Goal: Register for event/course

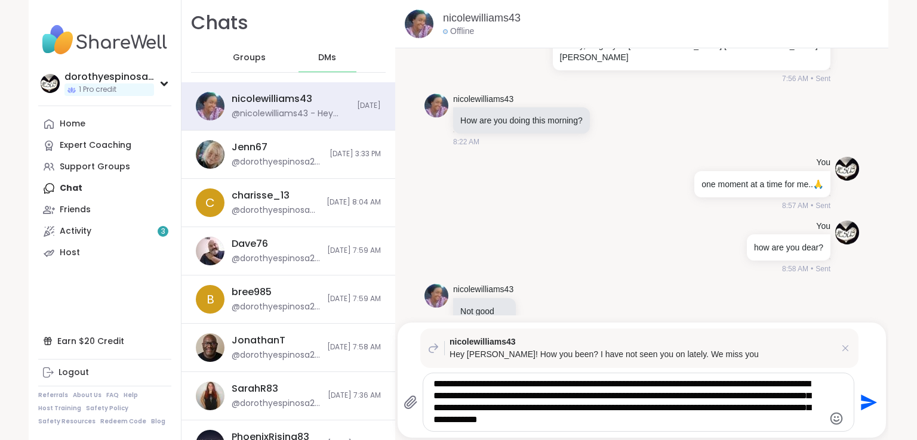
click at [461, 422] on textarea "**********" at bounding box center [628, 402] width 390 height 48
drag, startPoint x: 461, startPoint y: 422, endPoint x: 663, endPoint y: 431, distance: 201.9
click at [663, 431] on div "**********" at bounding box center [638, 403] width 430 height 58
click at [714, 279] on div "nicolewilliams43 Not good 9:06 AM" at bounding box center [641, 311] width 434 height 64
click at [655, 421] on textarea "**********" at bounding box center [628, 402] width 390 height 48
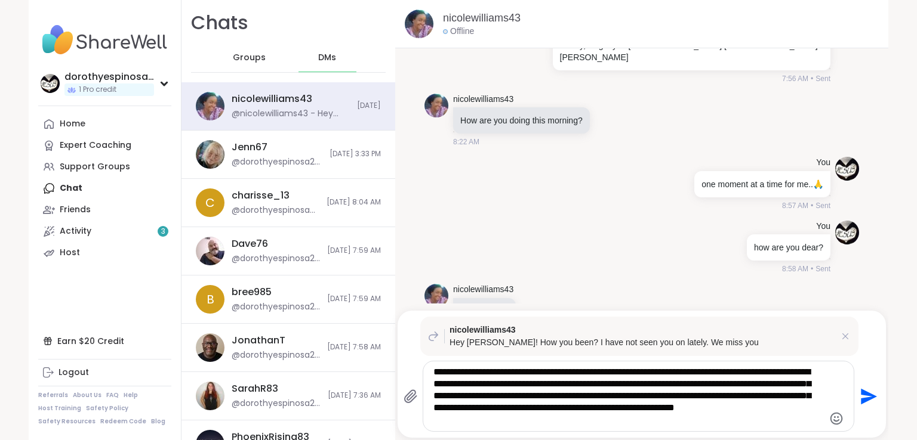
type textarea "**********"
click at [864, 397] on icon "Send" at bounding box center [869, 396] width 16 height 16
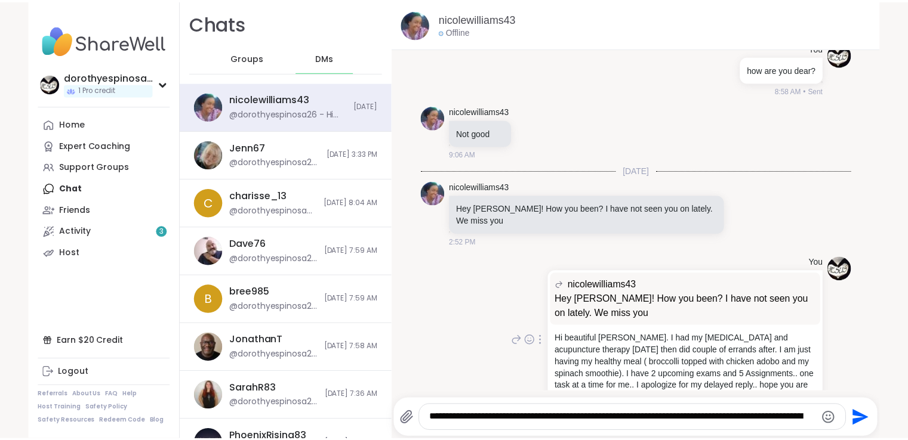
scroll to position [7688, 0]
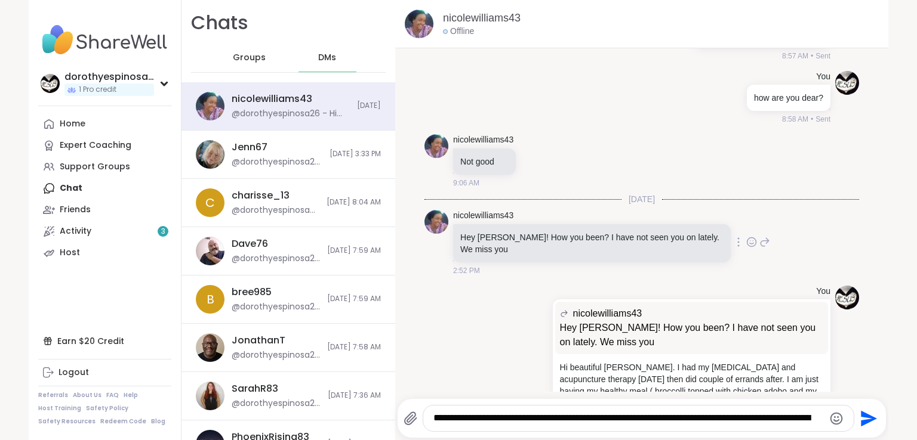
click at [747, 238] on icon at bounding box center [751, 242] width 9 height 9
click at [651, 218] on div "Select Reaction: Heart" at bounding box center [656, 223] width 11 height 11
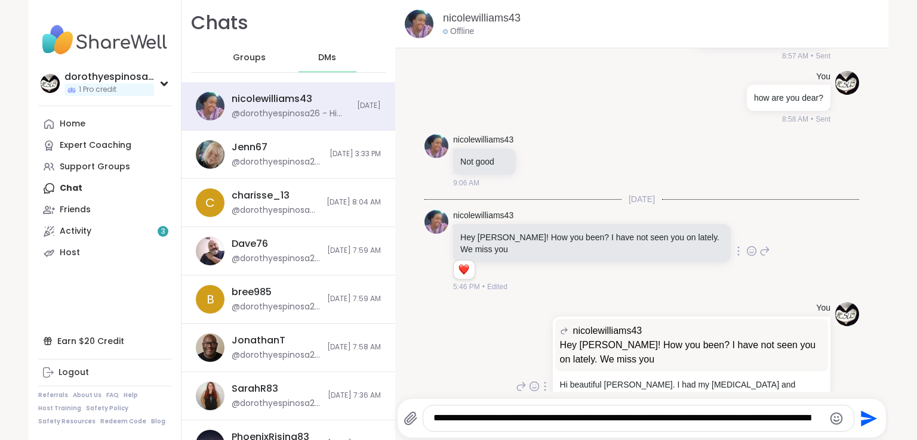
click at [652, 379] on p "Hi beautiful Nicole. I had my psychotherapy and acupuncture therapy today then …" at bounding box center [691, 415] width 263 height 72
click at [95, 234] on link "Activity 3" at bounding box center [104, 231] width 133 height 21
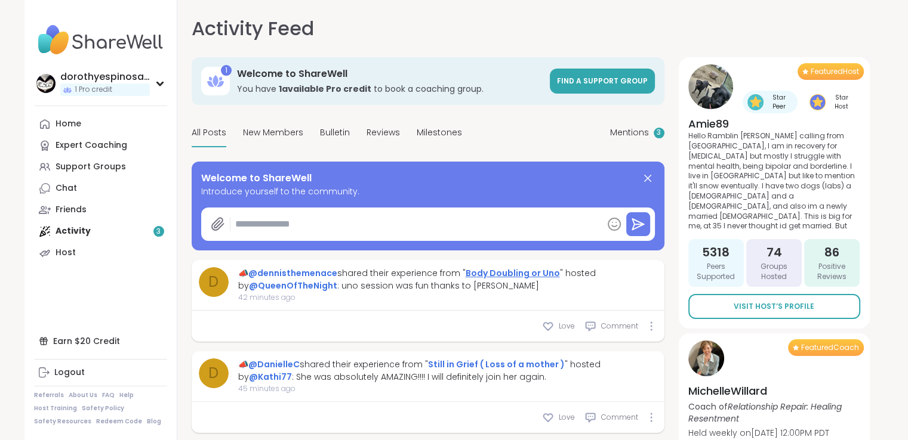
type textarea "*"
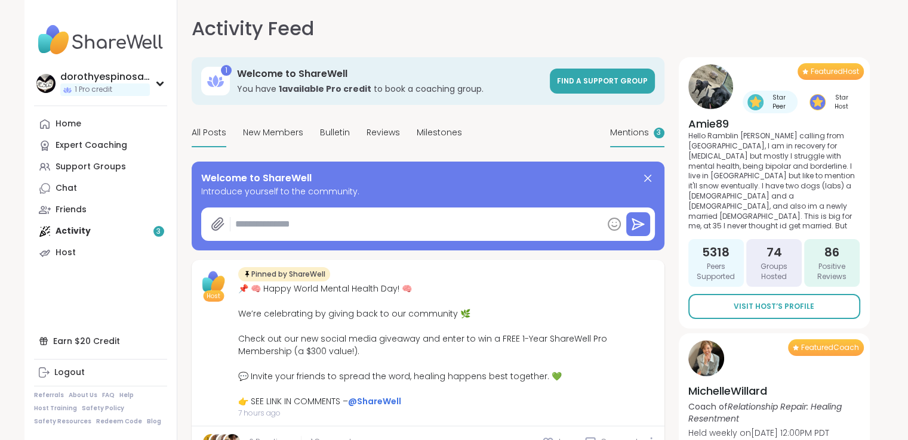
click at [634, 136] on span "Mentions" at bounding box center [629, 133] width 39 height 13
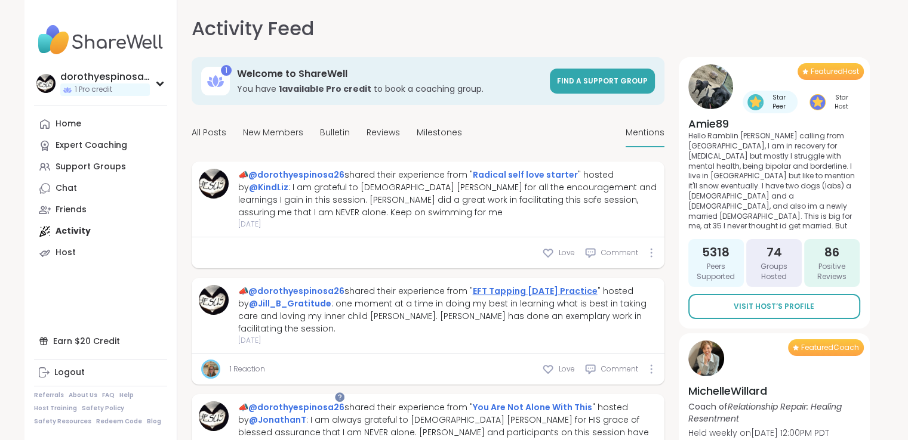
click at [511, 291] on link "EFT Tapping Wednesday Practice" at bounding box center [535, 291] width 125 height 12
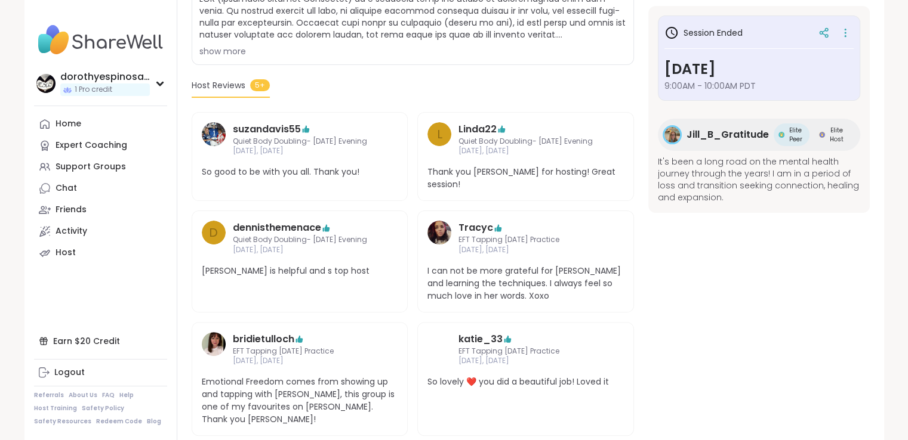
scroll to position [283, 0]
click at [732, 132] on span "Jill_B_Gratitude" at bounding box center [727, 135] width 82 height 14
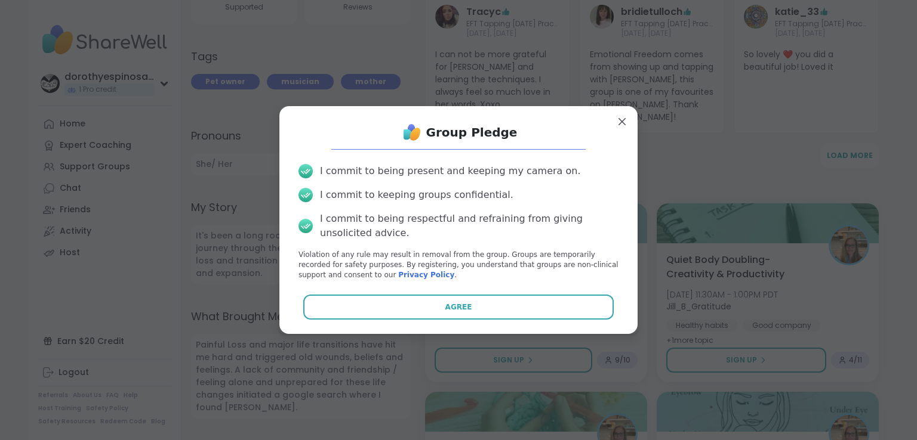
click at [494, 307] on button "Agree" at bounding box center [458, 307] width 311 height 25
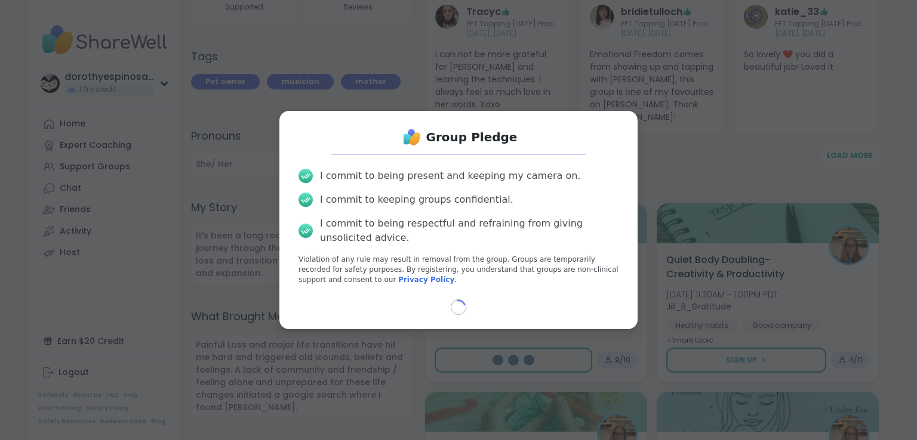
select select "**"
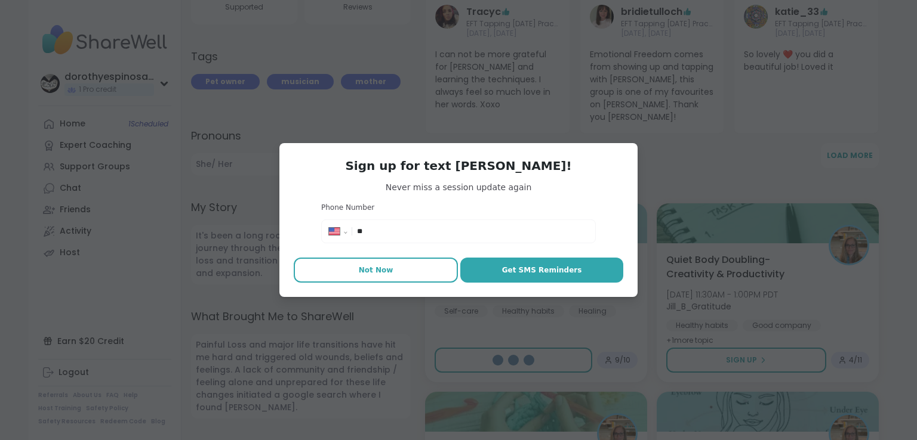
click at [364, 270] on span "Not Now" at bounding box center [376, 270] width 35 height 11
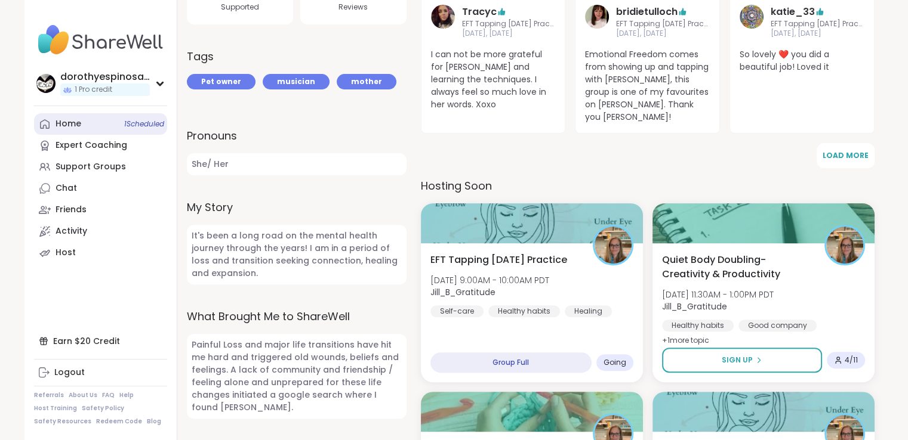
click at [99, 118] on link "Home 1 Scheduled" at bounding box center [100, 123] width 133 height 21
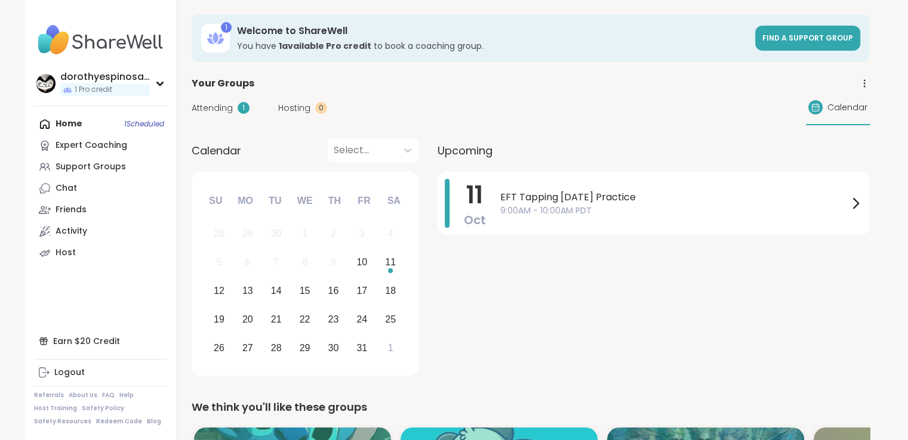
click at [217, 106] on span "Attending" at bounding box center [212, 108] width 41 height 13
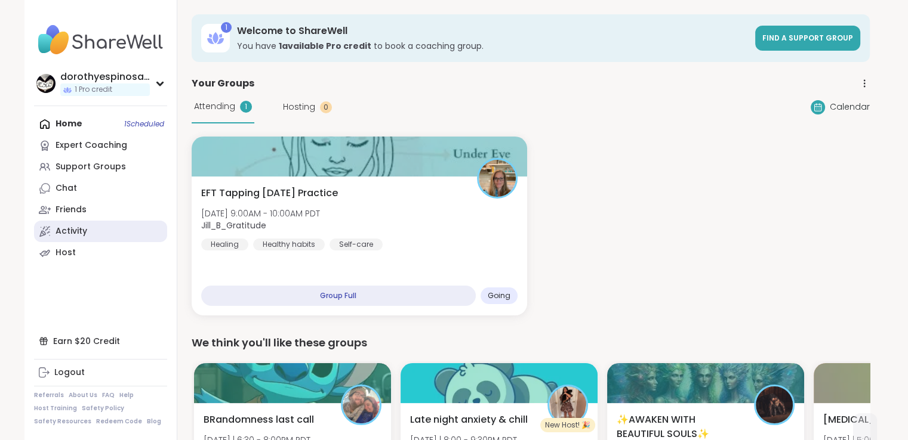
click at [95, 223] on link "Activity" at bounding box center [100, 231] width 133 height 21
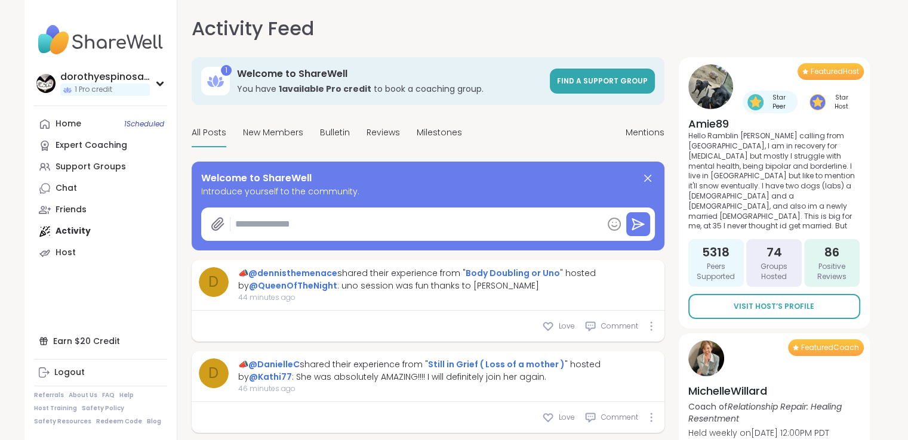
type textarea "*"
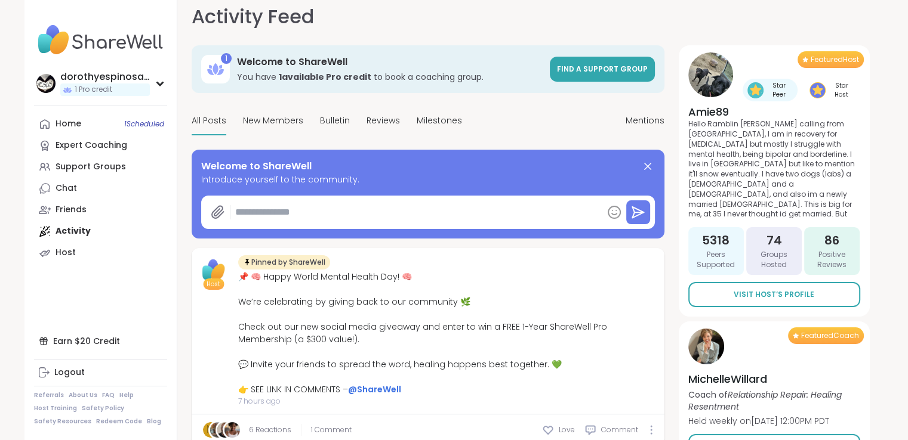
scroll to position [11, 0]
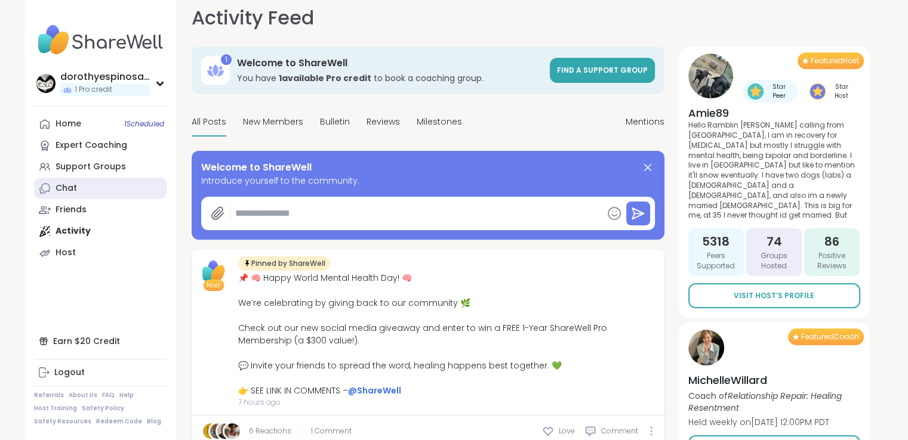
click at [90, 184] on link "Chat" at bounding box center [100, 188] width 133 height 21
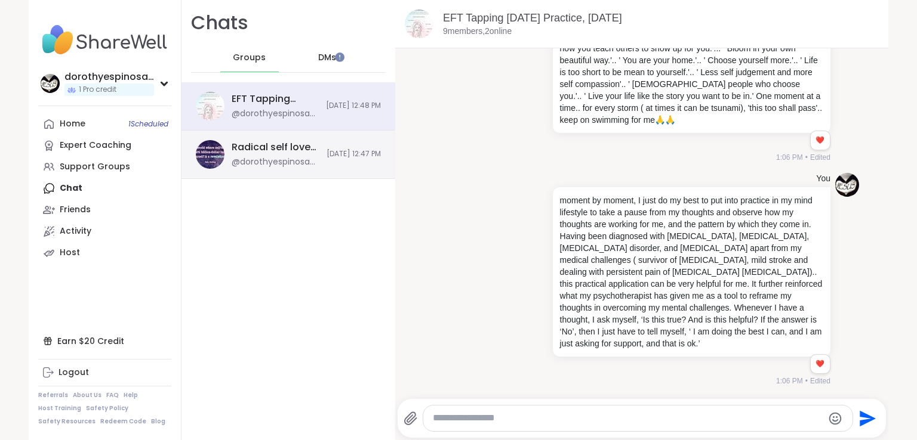
click at [265, 159] on div "@dorothyespinosa26 - moment by moment, I just do my best to put into practice i…" at bounding box center [276, 162] width 88 height 12
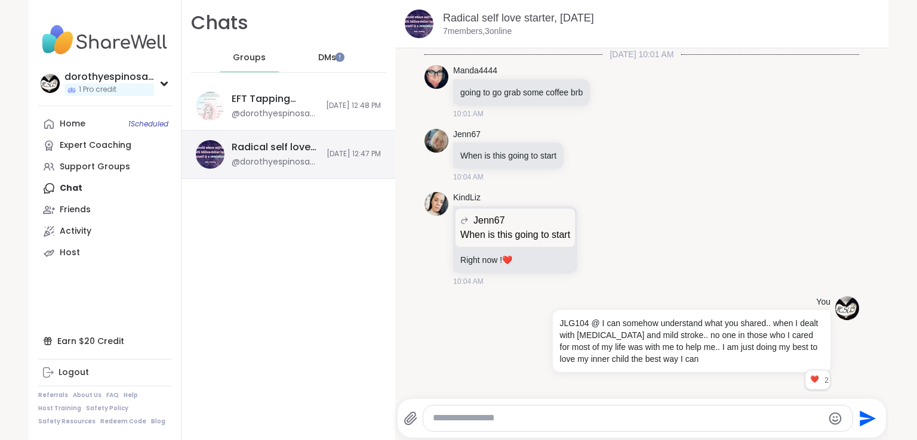
scroll to position [2299, 0]
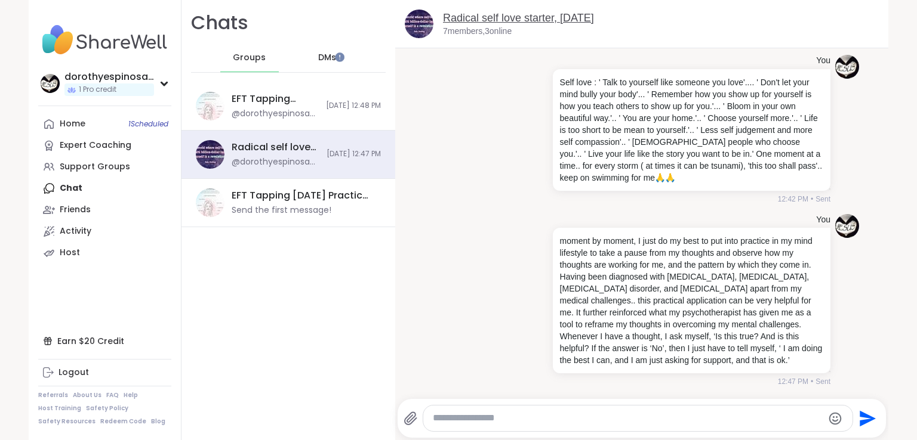
click at [525, 19] on link "Radical self love starter, [DATE]" at bounding box center [518, 18] width 151 height 12
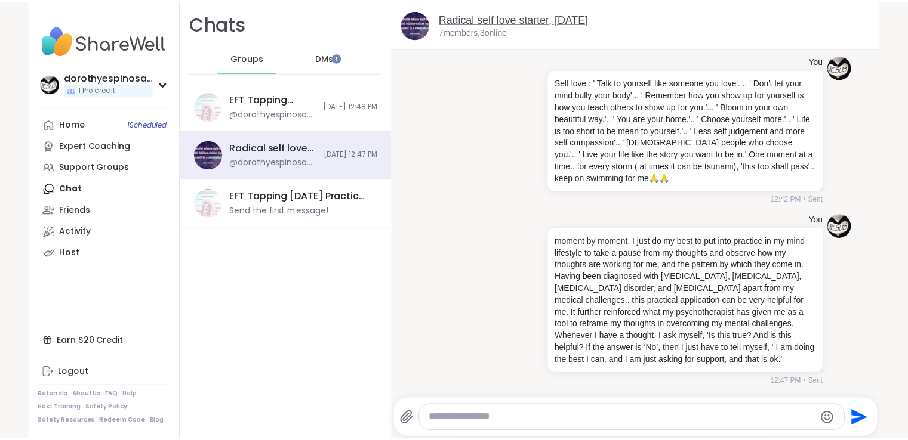
scroll to position [0, 0]
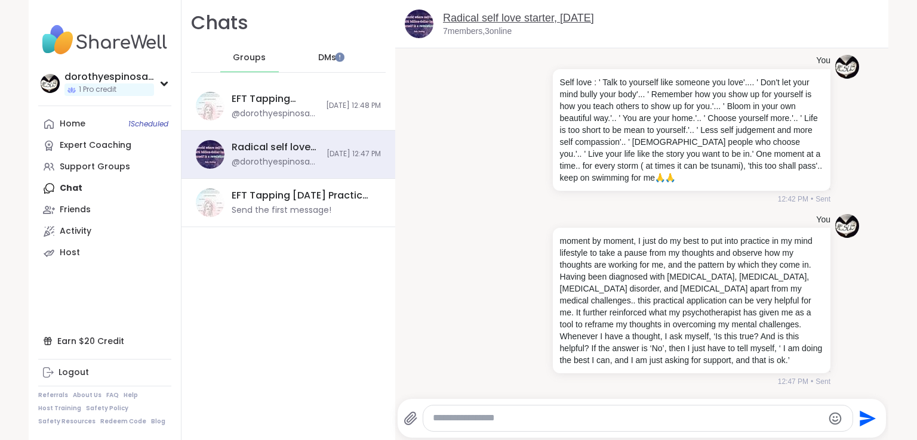
click at [526, 20] on link "Radical self love starter, [DATE]" at bounding box center [518, 18] width 151 height 12
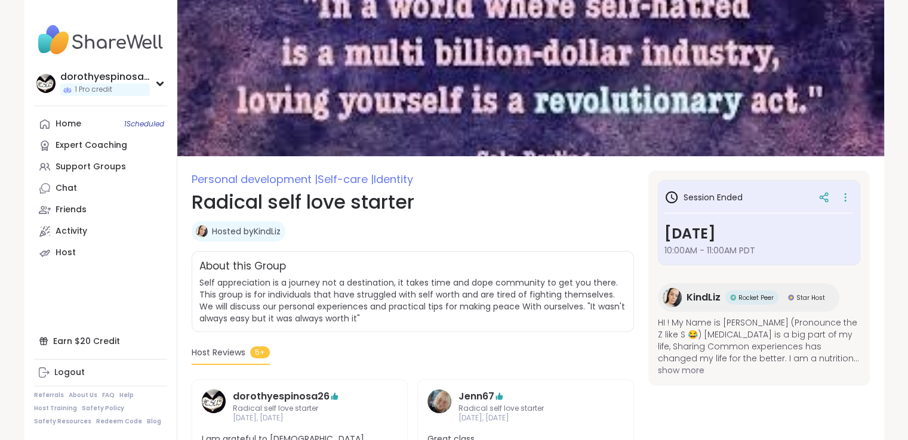
click at [696, 298] on span "KindLiz" at bounding box center [703, 298] width 34 height 14
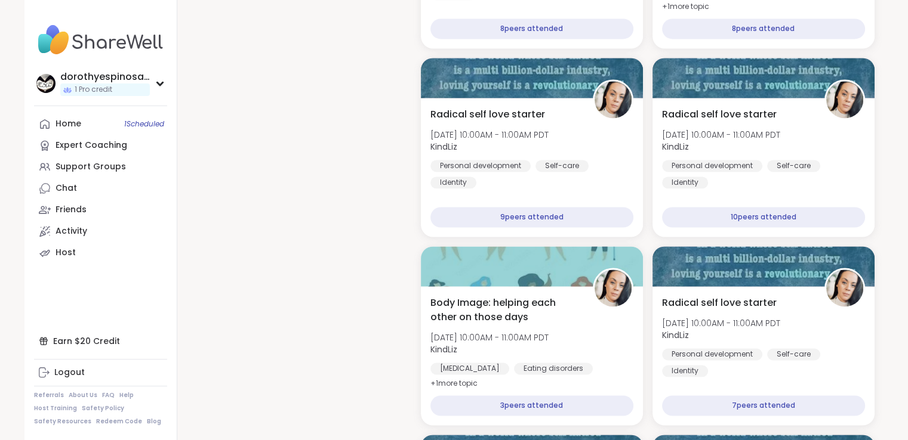
scroll to position [1829, 0]
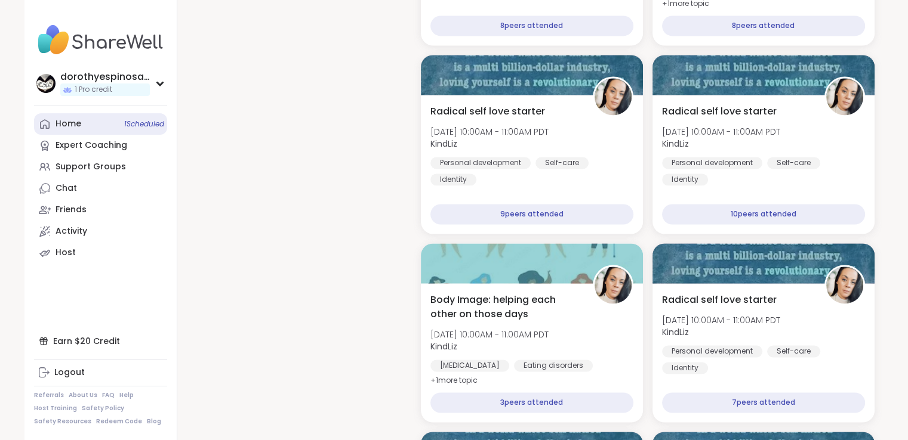
click at [97, 126] on link "Home 1 Scheduled" at bounding box center [100, 123] width 133 height 21
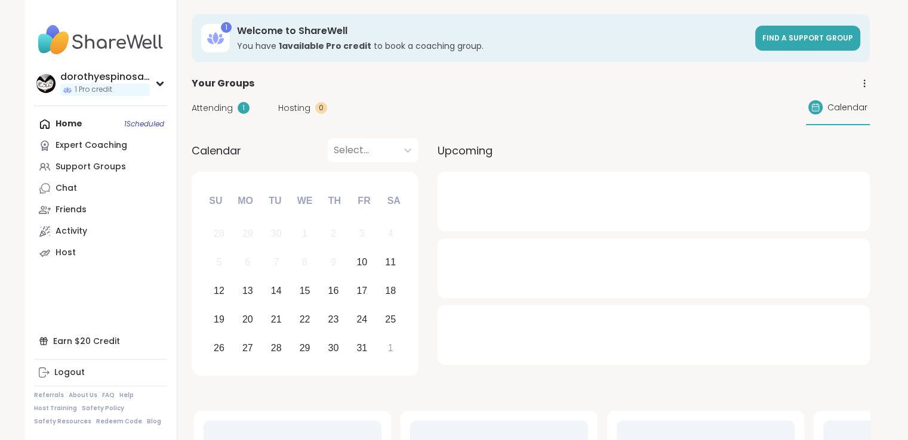
click at [215, 107] on span "Attending" at bounding box center [212, 108] width 41 height 13
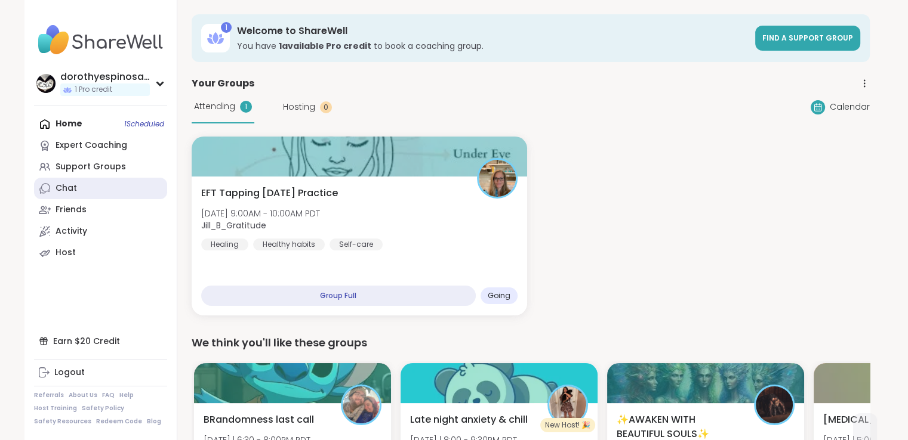
click at [79, 187] on link "Chat" at bounding box center [100, 188] width 133 height 21
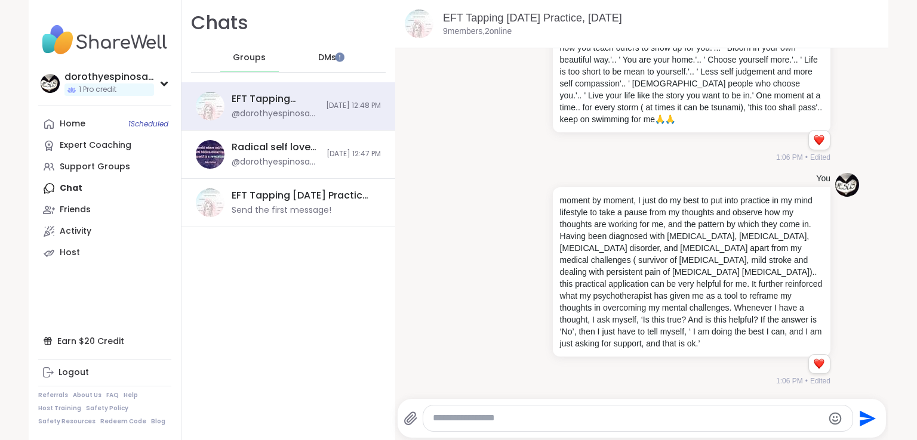
click at [89, 192] on div "Home 1 Scheduled Expert Coaching Support Groups Chat Friends Activity Host" at bounding box center [104, 188] width 133 height 150
click at [64, 189] on div "Home 1 Scheduled Expert Coaching Support Groups Chat Friends Activity Host" at bounding box center [104, 188] width 133 height 150
click at [63, 191] on div "Home 1 Scheduled Expert Coaching Support Groups Chat Friends Activity Host" at bounding box center [104, 188] width 133 height 150
click at [326, 57] on div "DMs" at bounding box center [327, 58] width 58 height 29
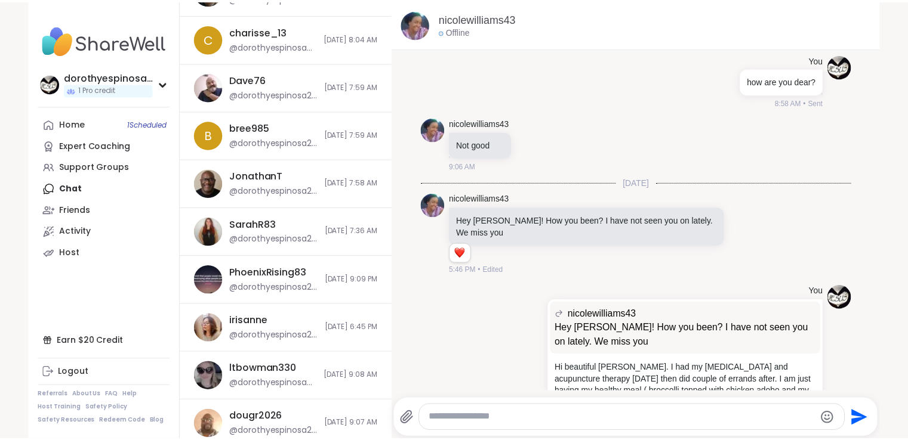
scroll to position [164, 0]
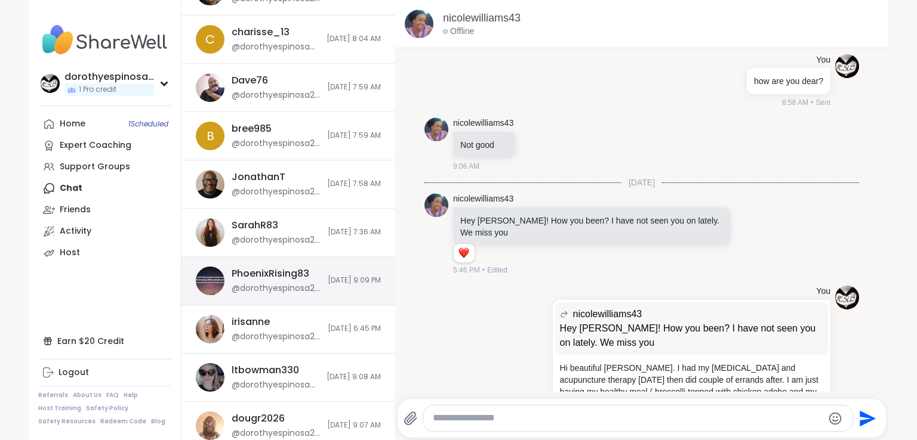
click at [263, 271] on div "PhoenixRising83" at bounding box center [271, 273] width 78 height 13
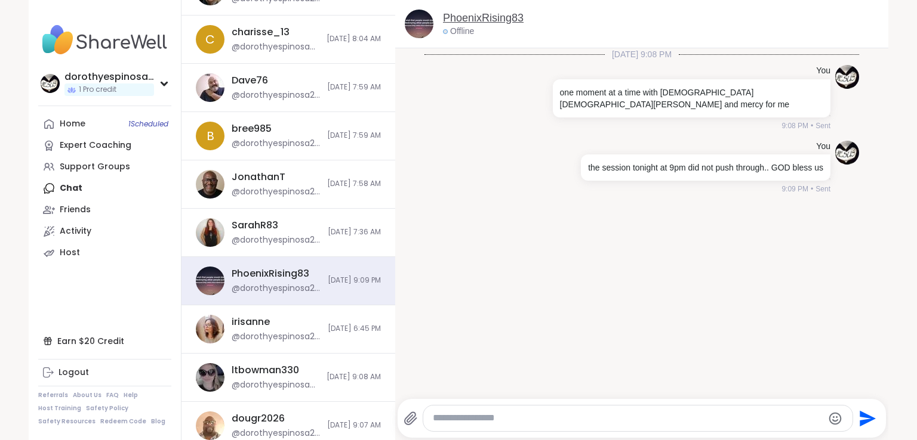
click at [500, 17] on link "PhoenixRising83" at bounding box center [483, 18] width 81 height 15
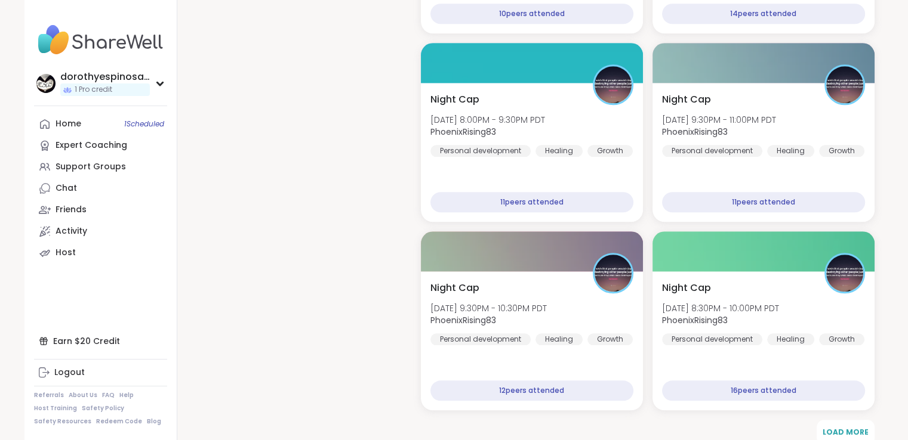
scroll to position [1279, 0]
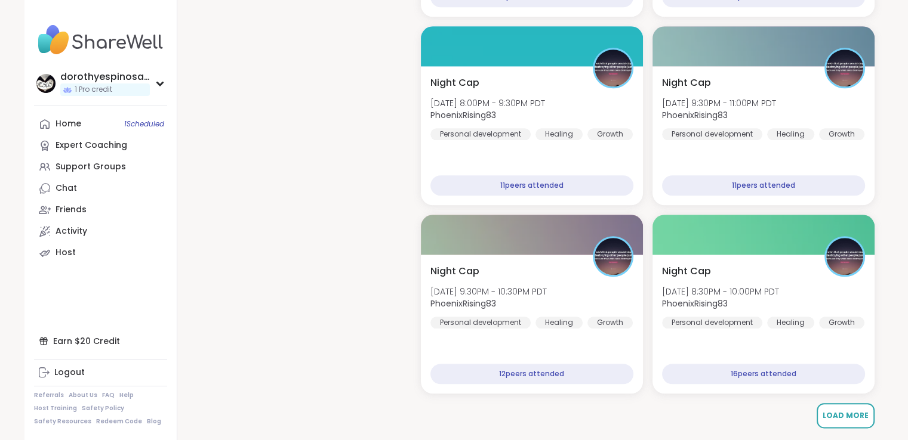
click at [849, 413] on span "Load More" at bounding box center [845, 416] width 46 height 10
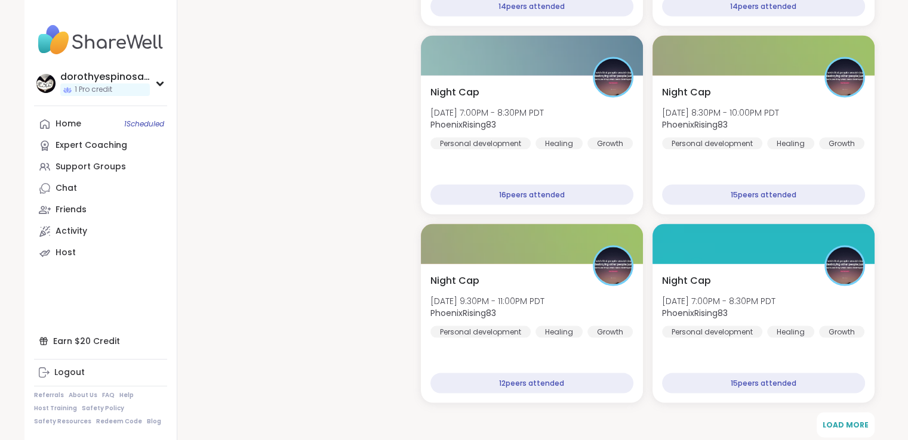
scroll to position [2411, 0]
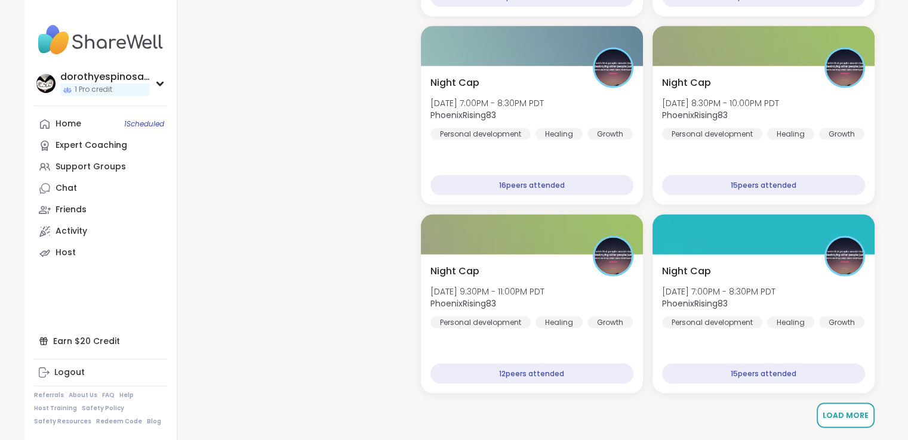
click at [849, 418] on span "Load More" at bounding box center [845, 416] width 46 height 10
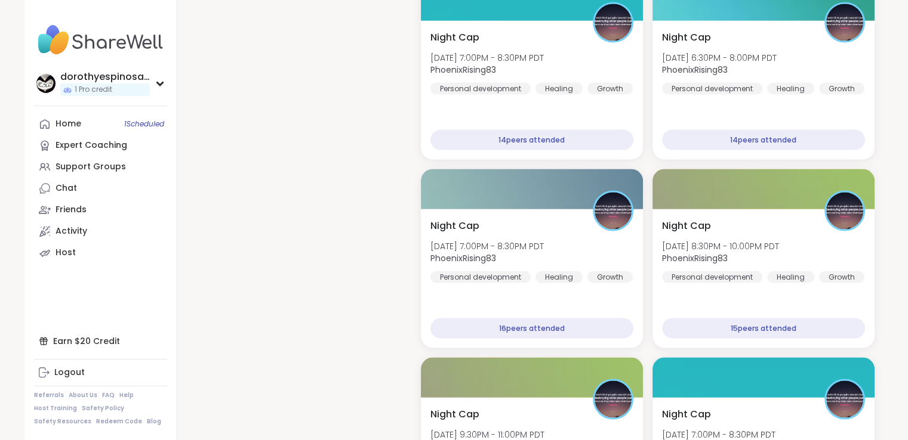
scroll to position [1969, 0]
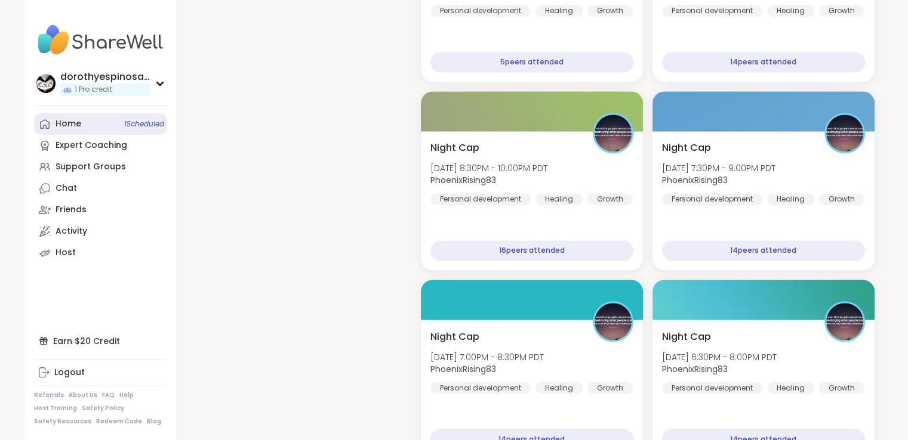
click at [88, 124] on link "Home 1 Scheduled" at bounding box center [100, 123] width 133 height 21
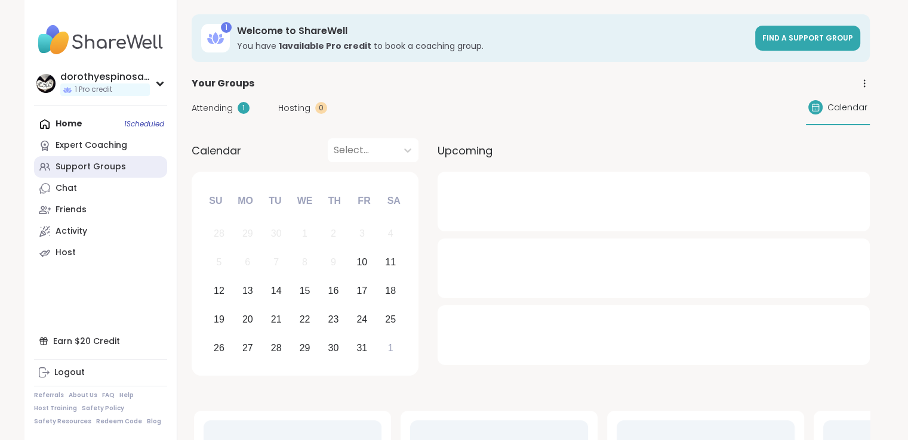
click at [107, 165] on div "Support Groups" at bounding box center [90, 167] width 70 height 12
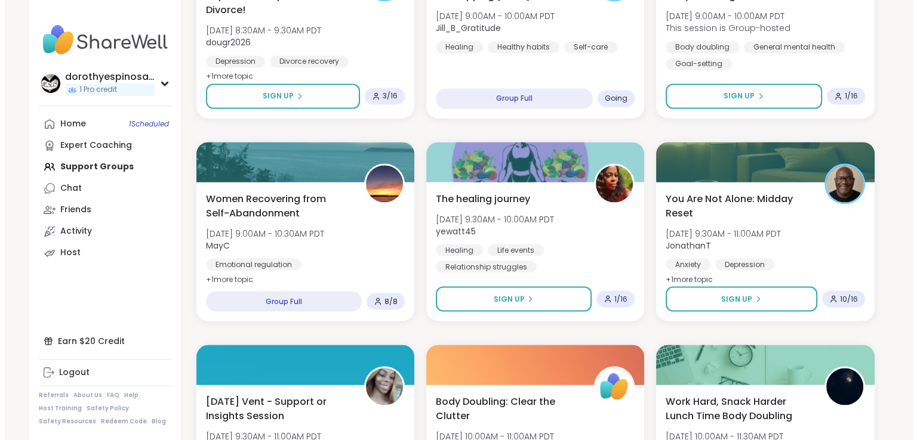
scroll to position [2115, 0]
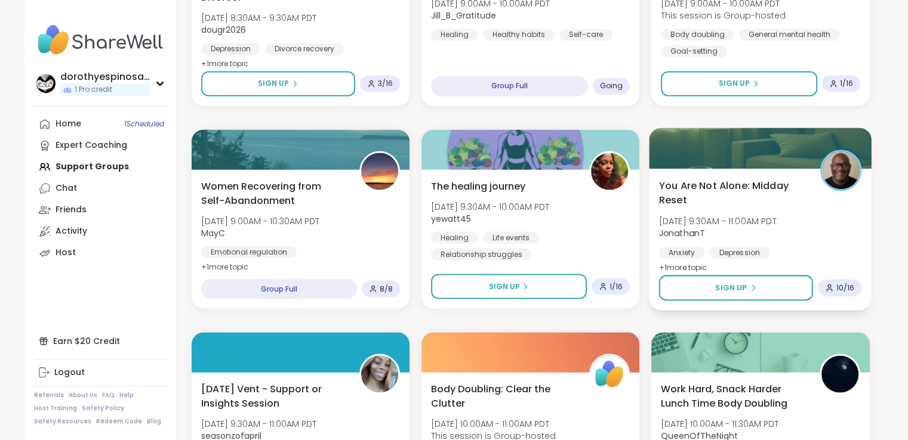
click at [813, 209] on div "You Are Not Alone: Midday Reset Sat, Oct 11 | 9:30AM - 11:00AM PDT JonathanT An…" at bounding box center [760, 226] width 203 height 97
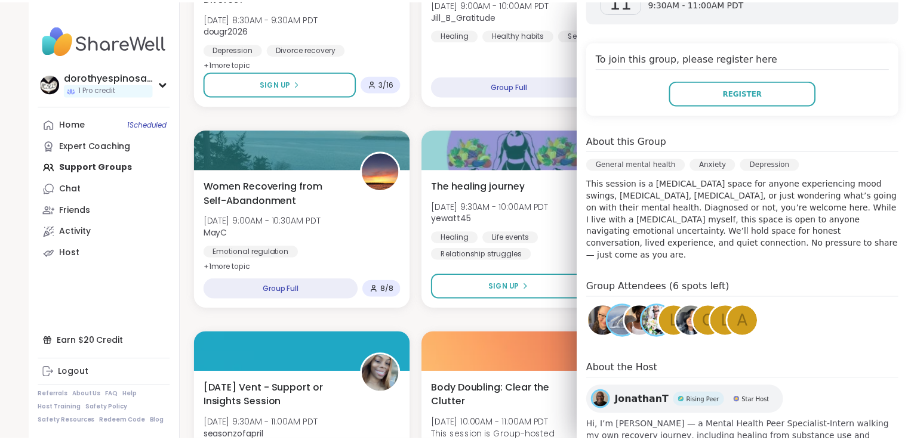
scroll to position [236, 0]
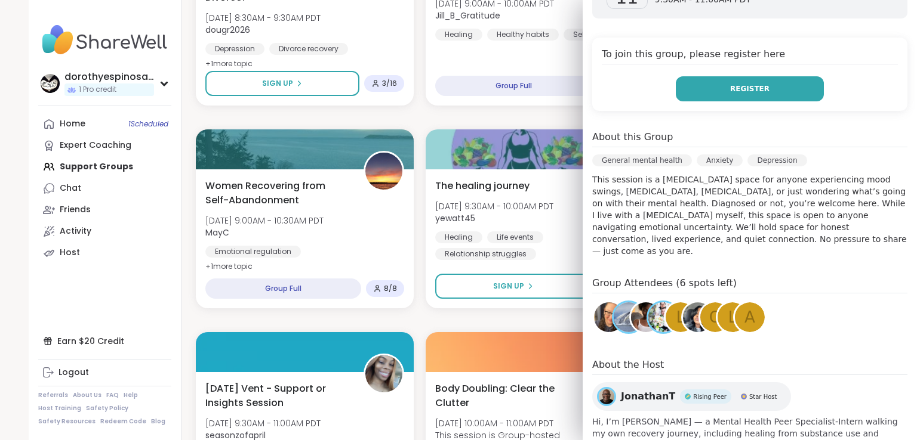
click at [747, 84] on span "Register" at bounding box center [749, 89] width 39 height 11
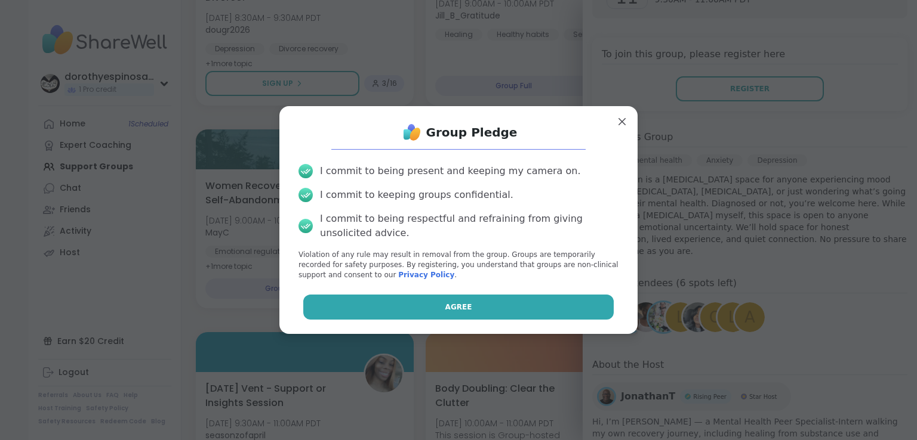
click at [451, 306] on span "Agree" at bounding box center [458, 307] width 27 height 11
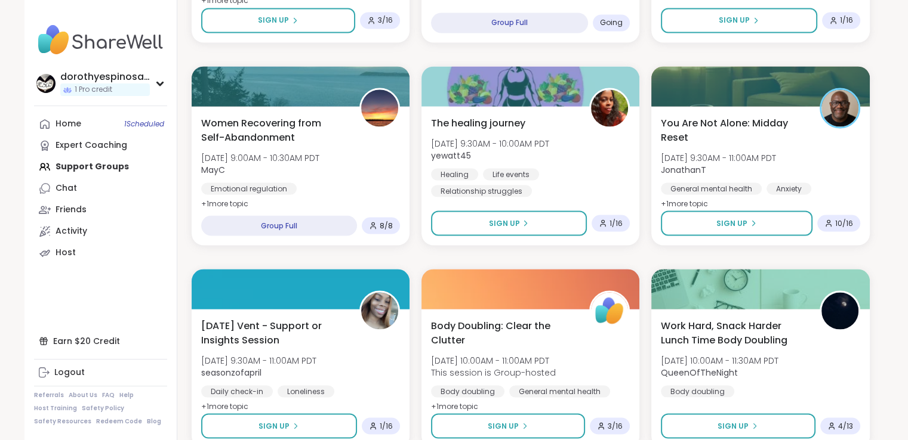
scroll to position [2234, 0]
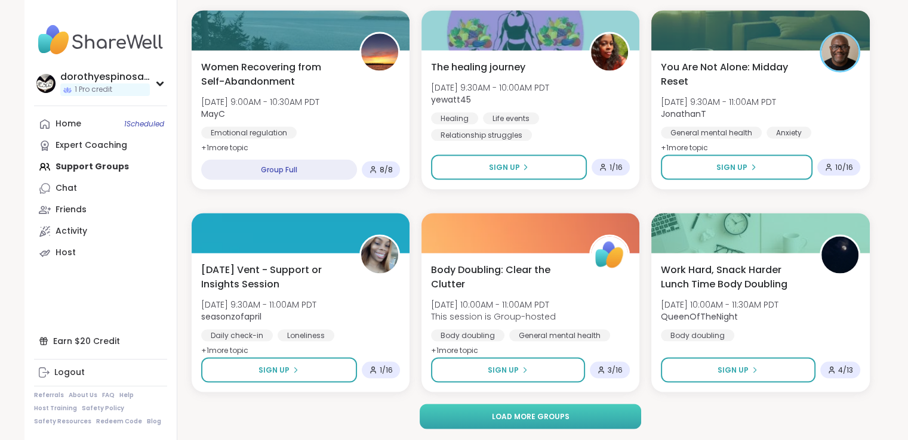
click at [565, 418] on span "Load more groups" at bounding box center [530, 416] width 78 height 11
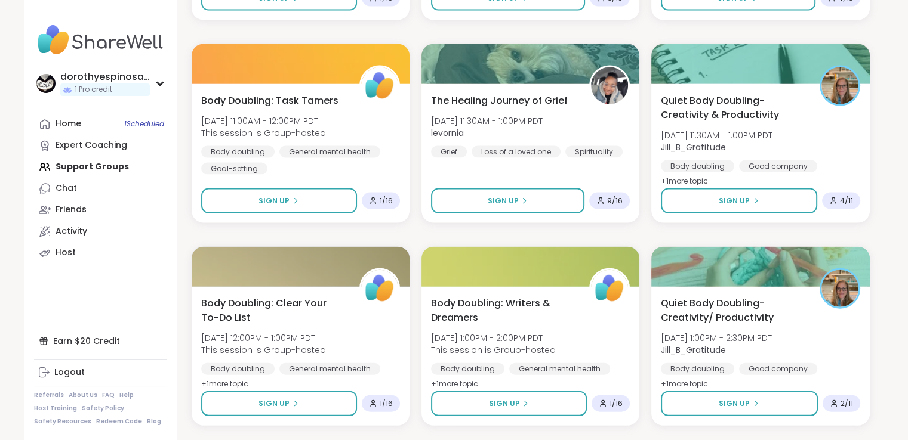
scroll to position [2600, 0]
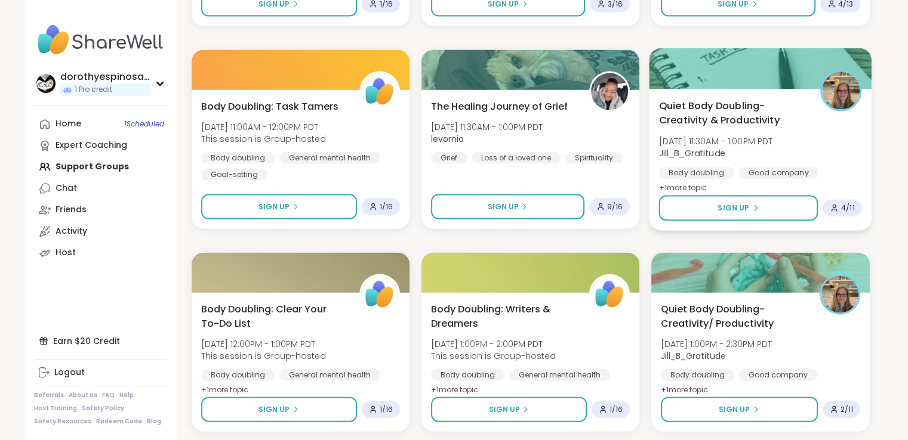
click at [702, 192] on span "+ 1 more topic" at bounding box center [683, 188] width 48 height 10
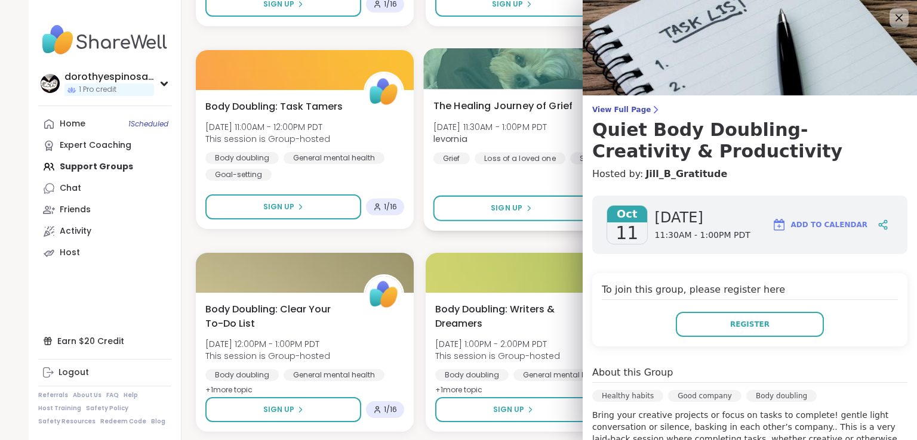
click at [501, 137] on span "levornia" at bounding box center [490, 139] width 114 height 12
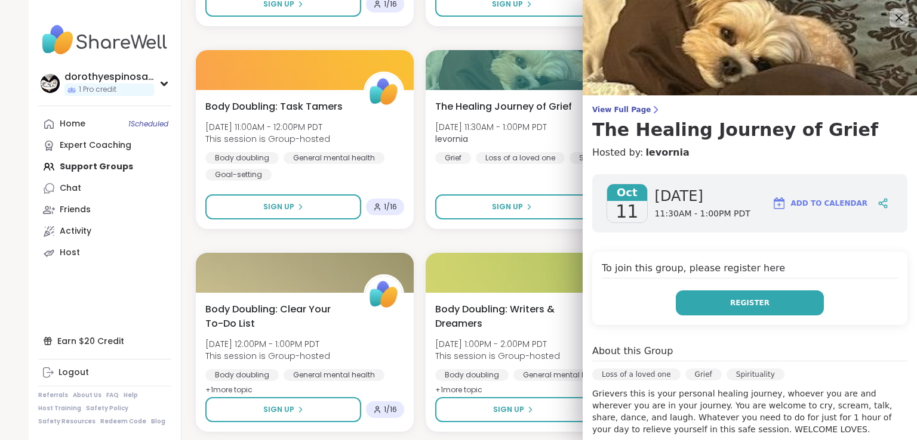
click at [730, 305] on span "Register" at bounding box center [749, 303] width 39 height 11
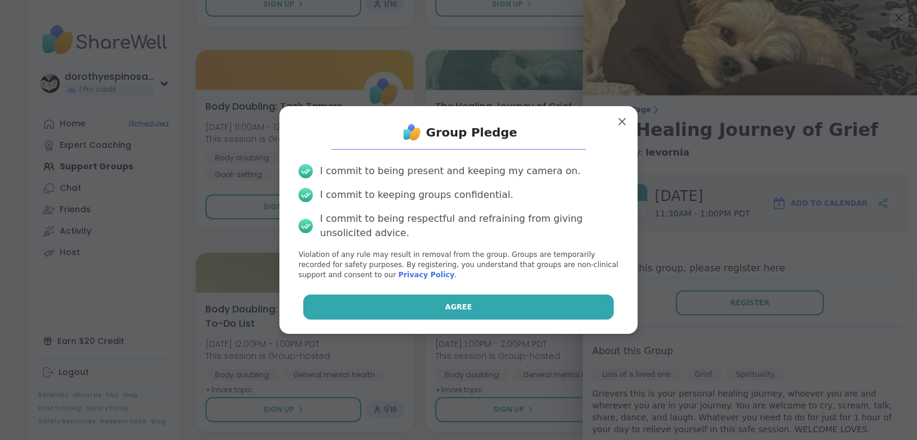
click at [488, 306] on button "Agree" at bounding box center [458, 307] width 311 height 25
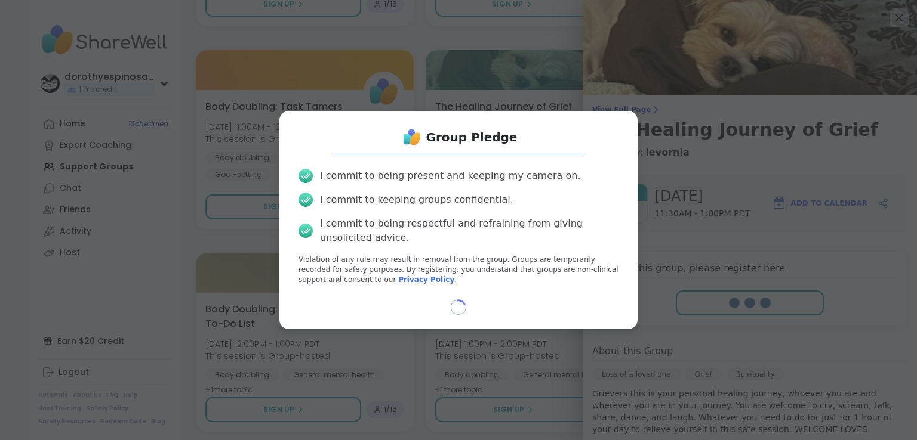
select select "**"
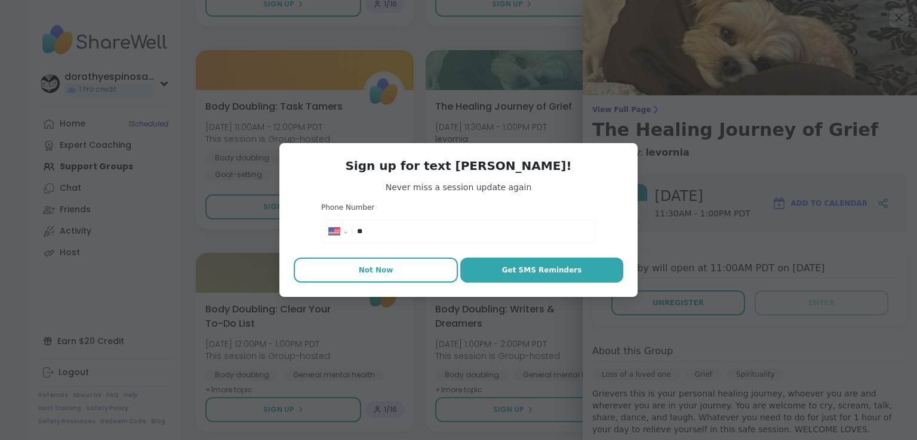
click at [366, 271] on span "Not Now" at bounding box center [376, 270] width 35 height 11
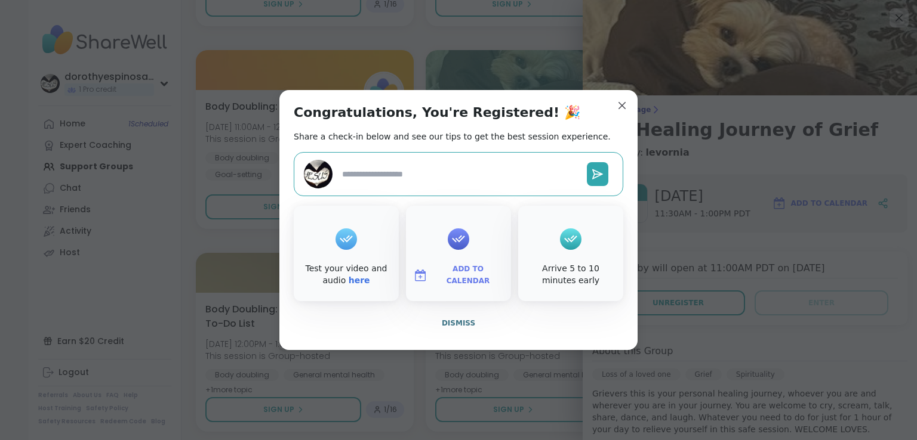
type textarea "*"
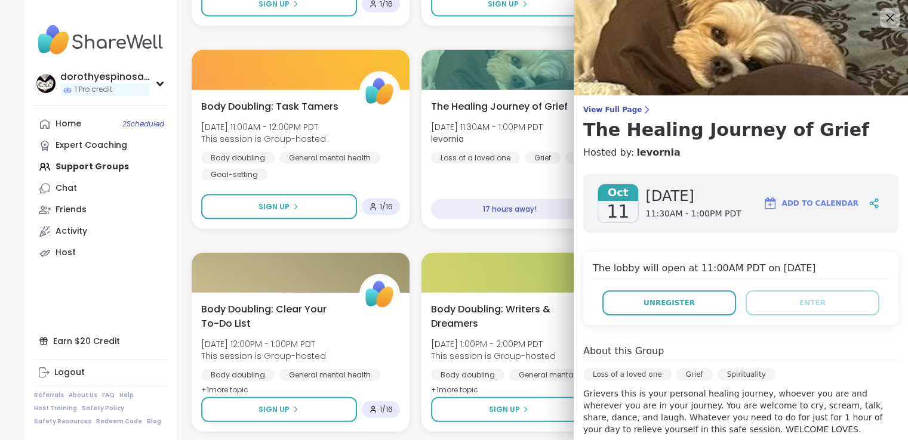
click at [882, 15] on icon at bounding box center [889, 17] width 15 height 15
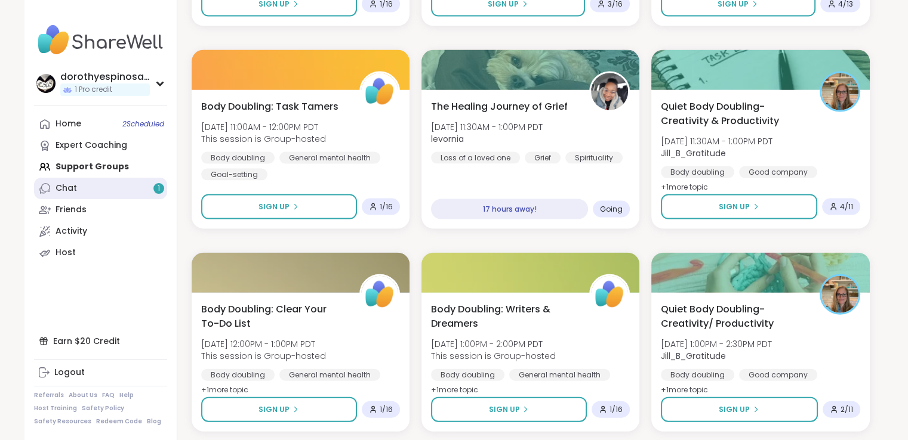
click at [76, 189] on link "Chat 1" at bounding box center [100, 188] width 133 height 21
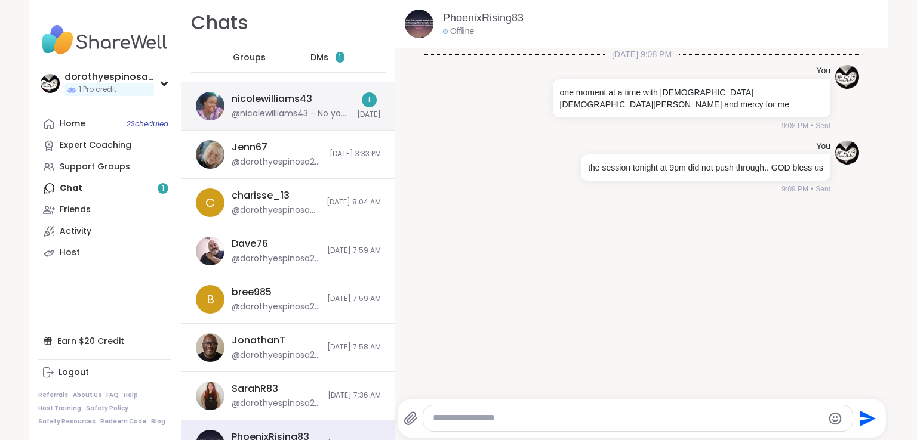
click at [282, 106] on div "nicolewilliams43 @nicolewilliams43 - No you are fine. Yeah I’m eating healthy" at bounding box center [291, 105] width 118 height 27
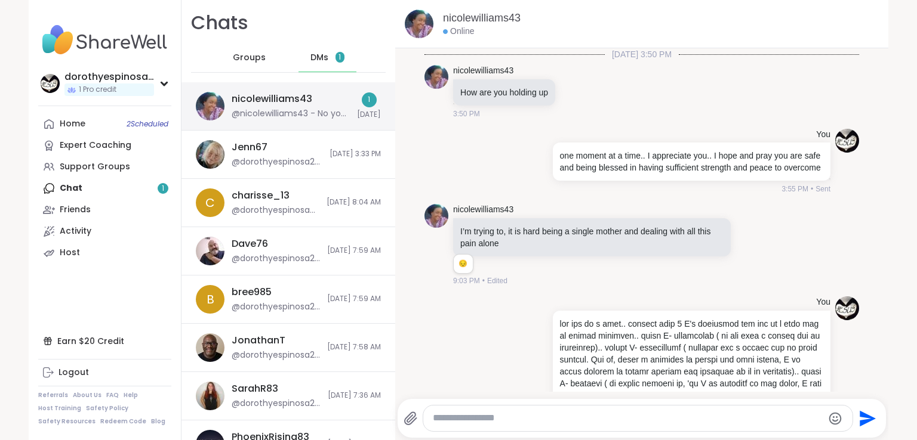
scroll to position [7809, 0]
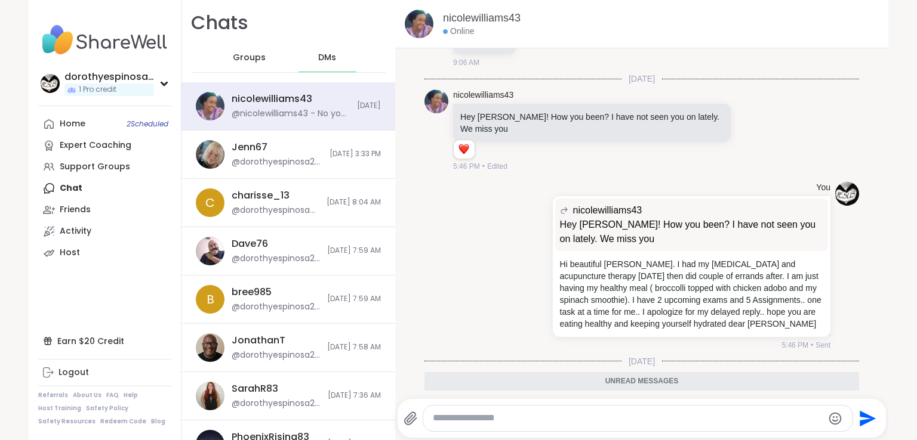
click at [631, 421] on icon at bounding box center [636, 427] width 11 height 12
click at [536, 403] on div "Select Reaction: Heart" at bounding box center [541, 408] width 11 height 11
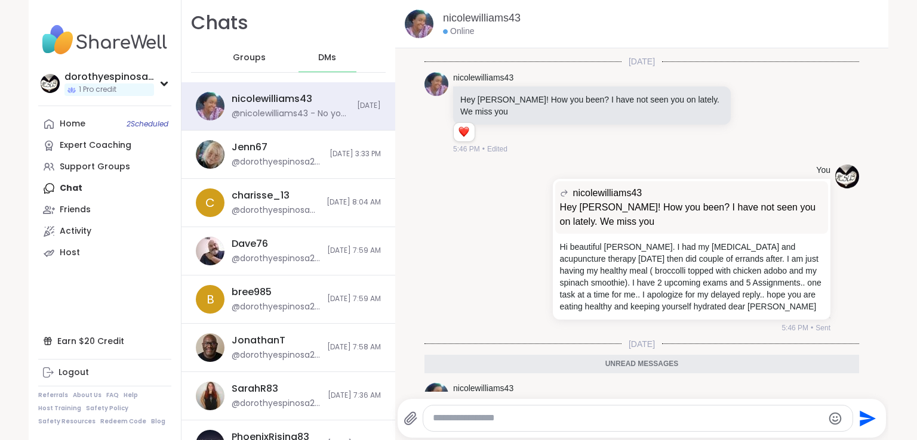
click at [485, 413] on textarea "Type your message" at bounding box center [628, 418] width 390 height 13
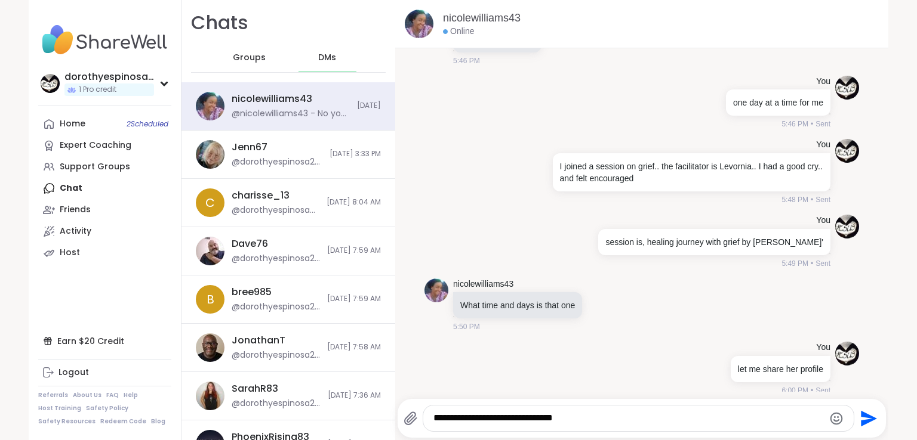
scroll to position [5703, 0]
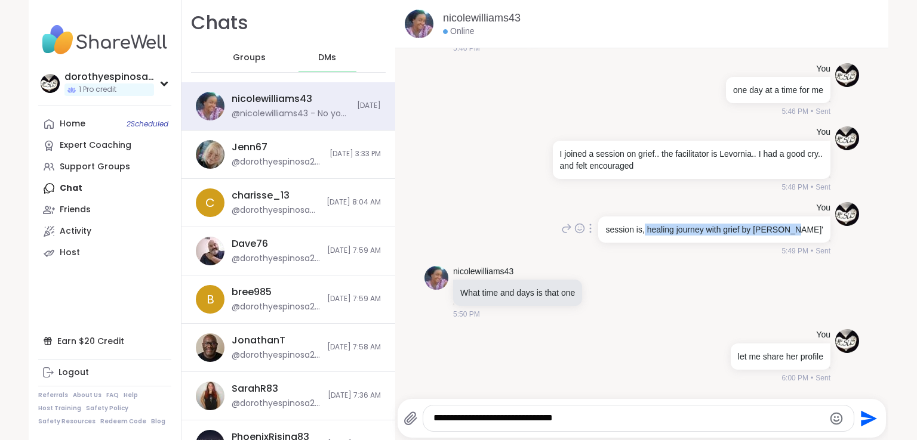
drag, startPoint x: 658, startPoint y: 201, endPoint x: 806, endPoint y: 201, distance: 148.0
click at [806, 217] on div "session is, healing journey with grief by Levornia'" at bounding box center [714, 230] width 232 height 26
copy p "healing journey with grief by Levornia'"
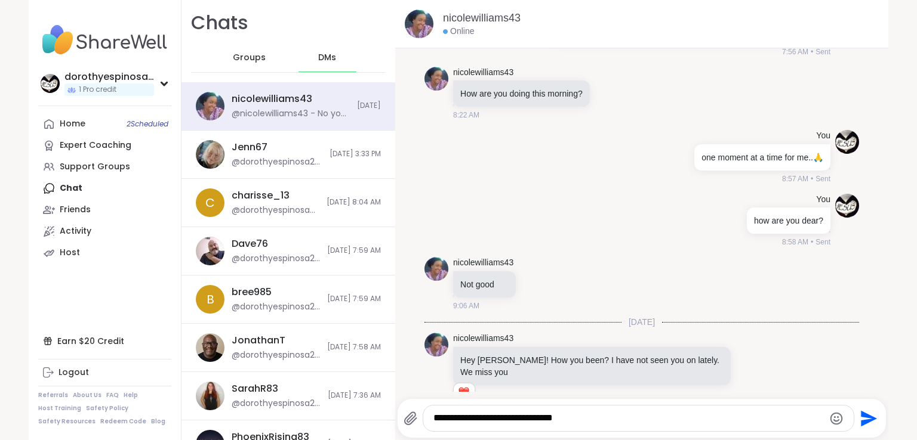
scroll to position [7578, 0]
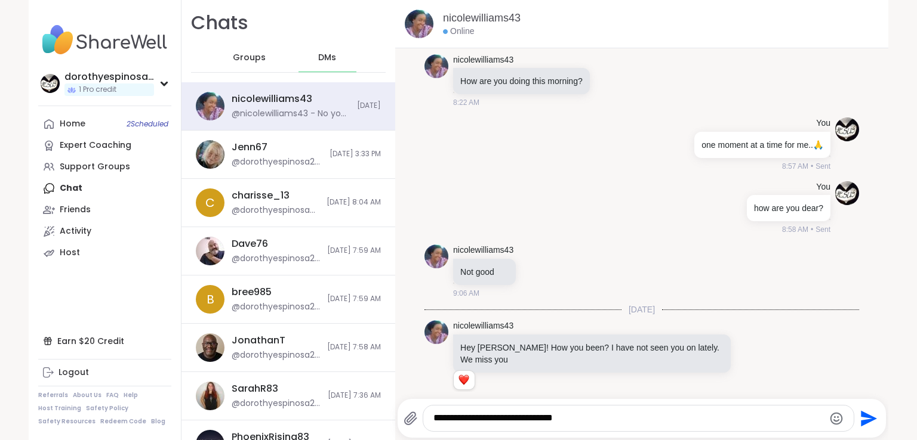
click at [574, 420] on textarea "**********" at bounding box center [628, 418] width 390 height 13
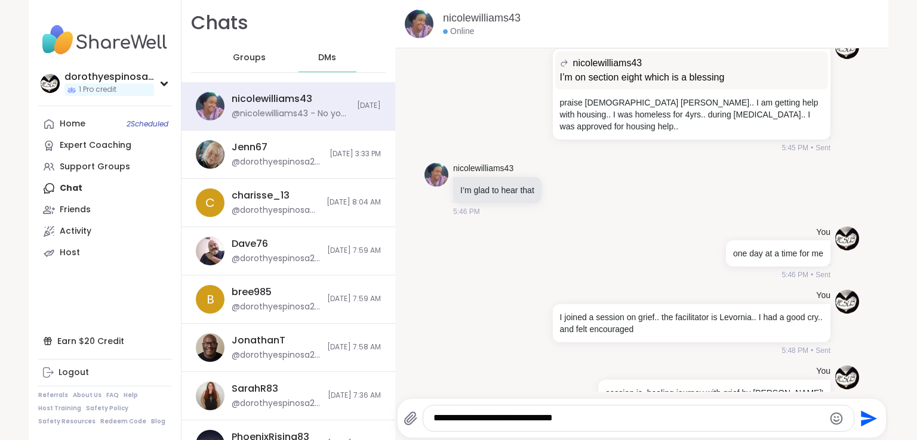
scroll to position [5552, 0]
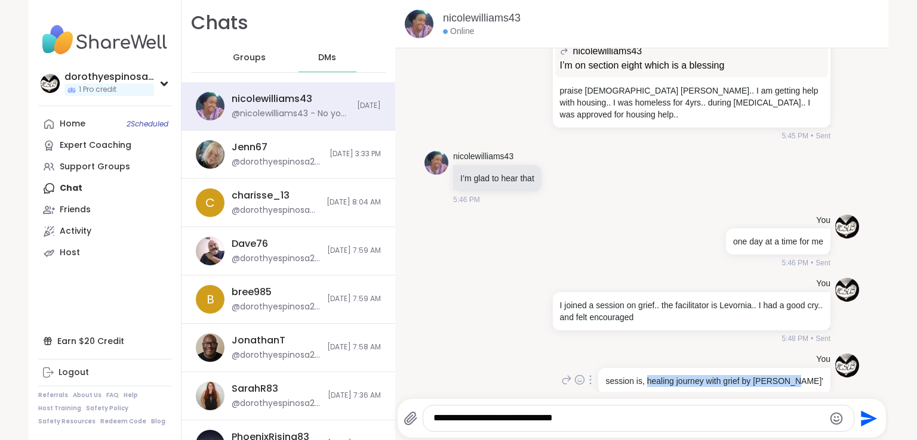
drag, startPoint x: 659, startPoint y: 354, endPoint x: 807, endPoint y: 354, distance: 148.0
click at [807, 368] on div "session is, healing journey with grief by Levornia'" at bounding box center [714, 381] width 232 height 26
copy p "healing journey with grief by Levornia'"
click at [807, 368] on div "session is, healing journey with grief by Levornia'" at bounding box center [714, 381] width 232 height 26
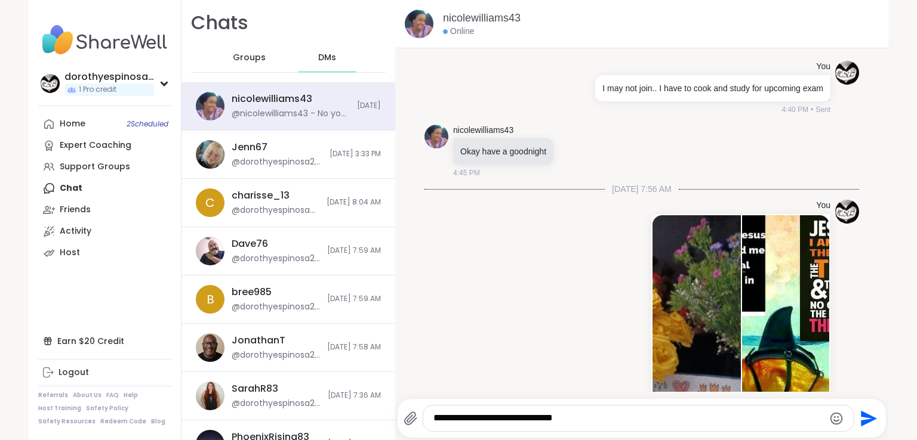
scroll to position [7826, 0]
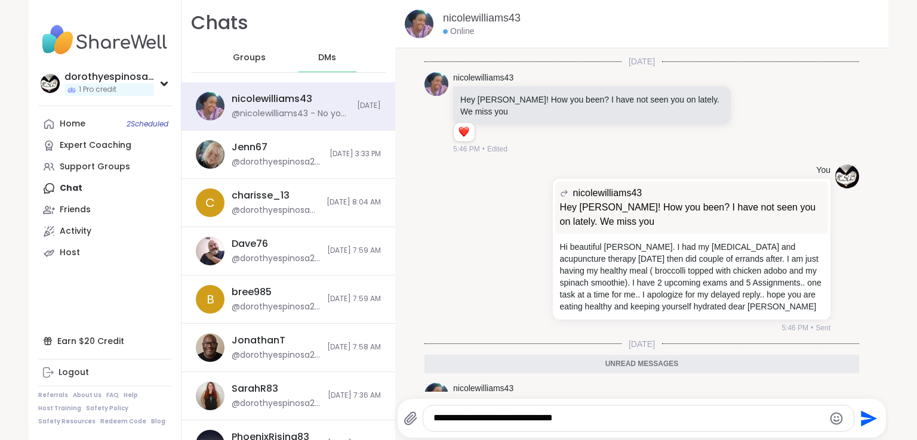
click at [566, 424] on textarea "**********" at bounding box center [628, 418] width 390 height 13
click at [784, 378] on div "nicolewilliams43 No you are fine. Yeah I’m eating healthy 1 1 5:54 PM • Edited" at bounding box center [641, 418] width 434 height 81
click at [577, 417] on textarea "**********" at bounding box center [628, 418] width 390 height 13
click at [473, 419] on textarea "**********" at bounding box center [628, 418] width 390 height 13
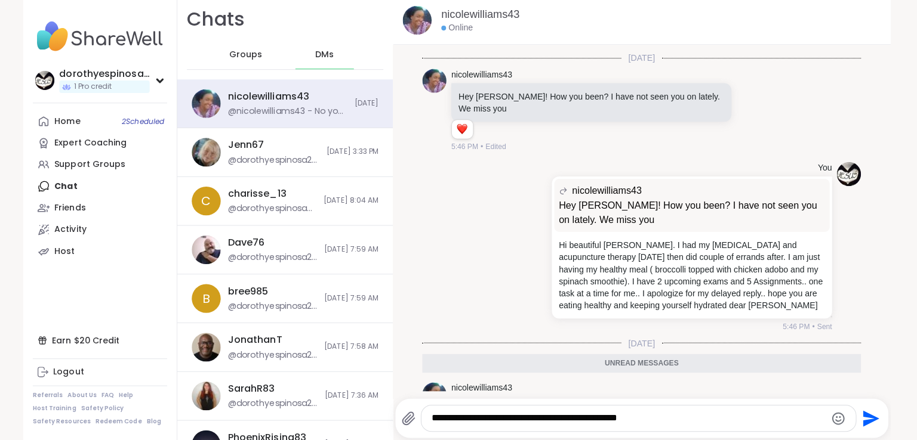
scroll to position [0, 0]
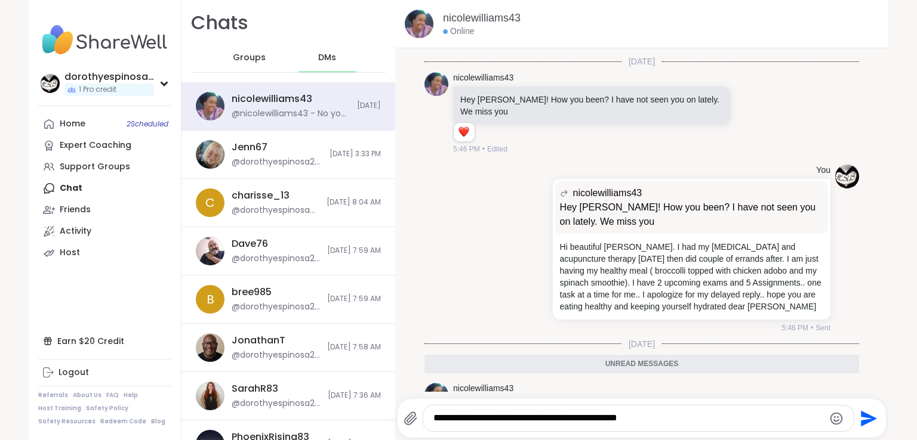
click at [640, 420] on textarea "**********" at bounding box center [628, 418] width 390 height 13
type textarea "**********"
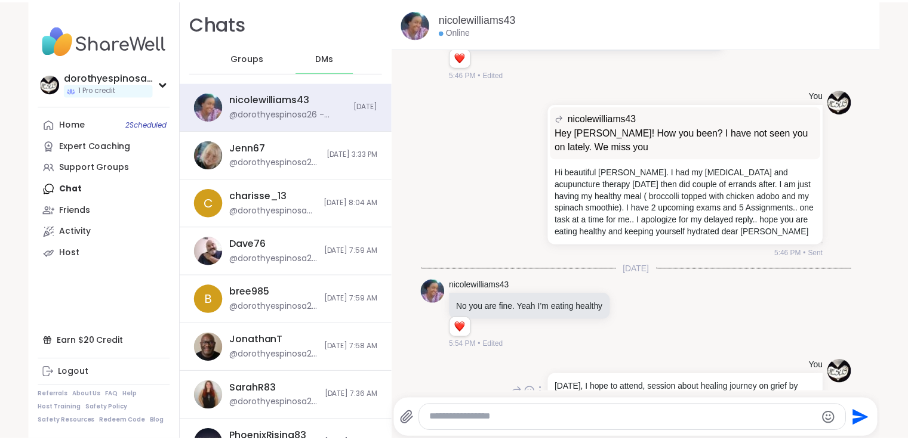
scroll to position [7873, 0]
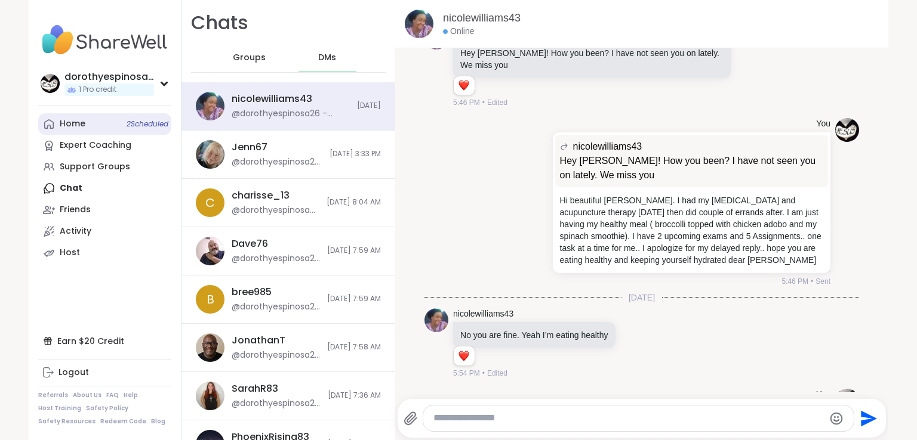
click at [112, 124] on link "Home 2 Scheduled" at bounding box center [104, 123] width 133 height 21
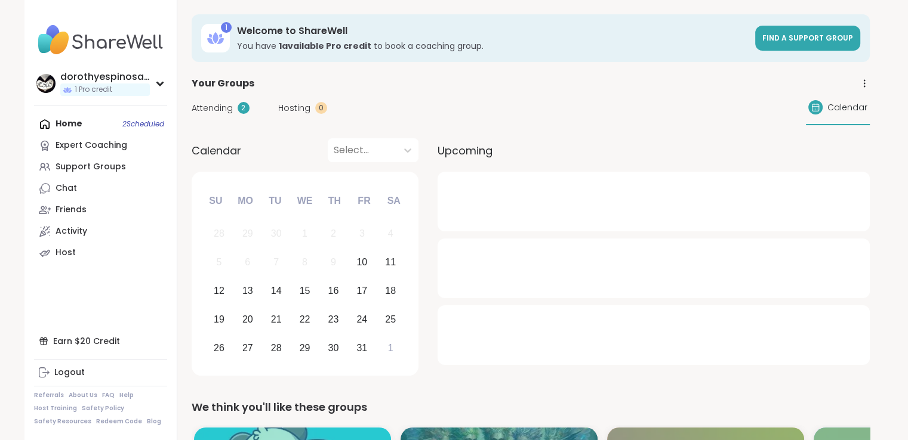
click at [220, 106] on span "Attending" at bounding box center [212, 108] width 41 height 13
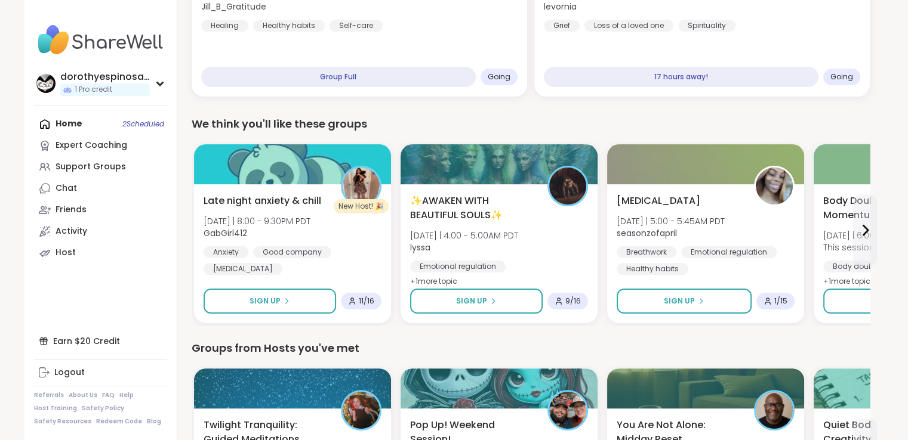
scroll to position [217, 0]
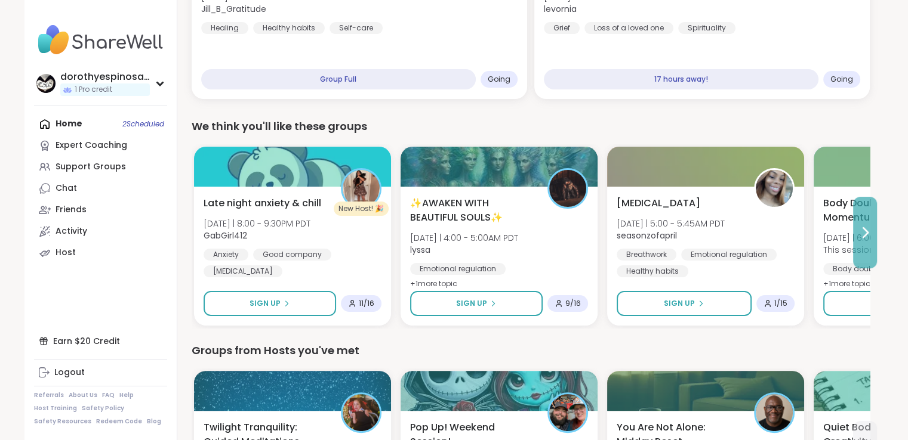
click at [873, 231] on button at bounding box center [865, 233] width 24 height 72
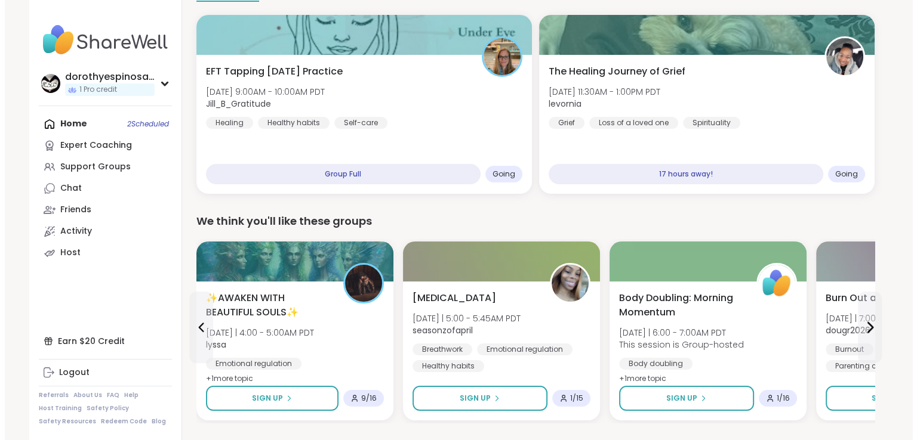
scroll to position [113, 0]
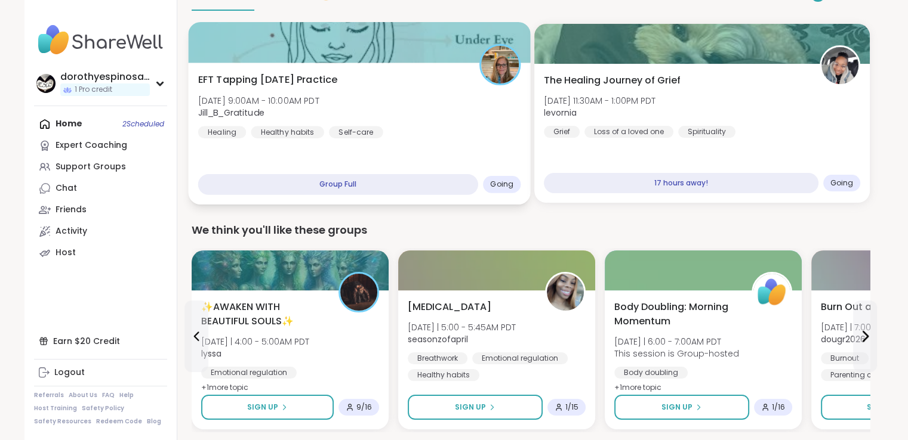
click at [388, 91] on div "EFT Tapping Saturday Practice Sat, Oct 11 | 9:00AM - 10:00AM PDT Jill_B_Gratitu…" at bounding box center [359, 106] width 323 height 66
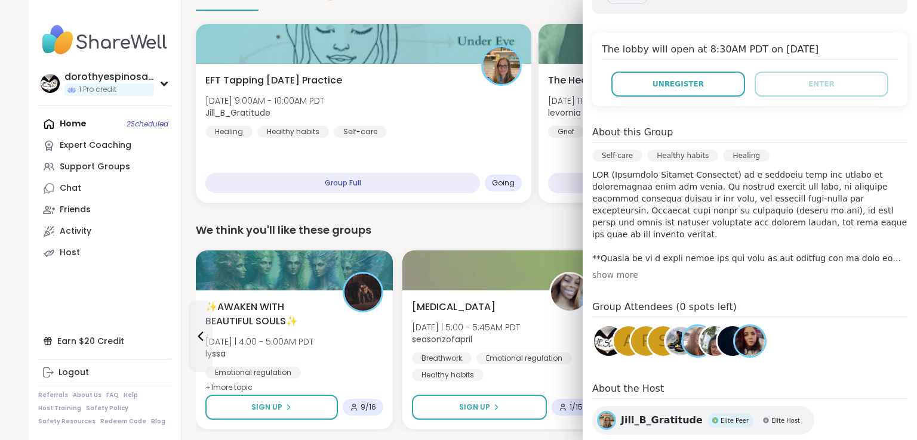
scroll to position [270, 0]
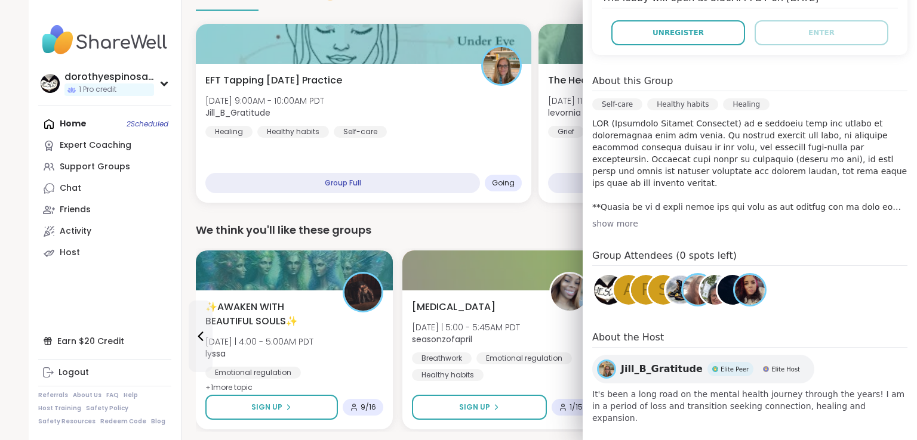
click at [606, 223] on div "show more" at bounding box center [749, 224] width 315 height 12
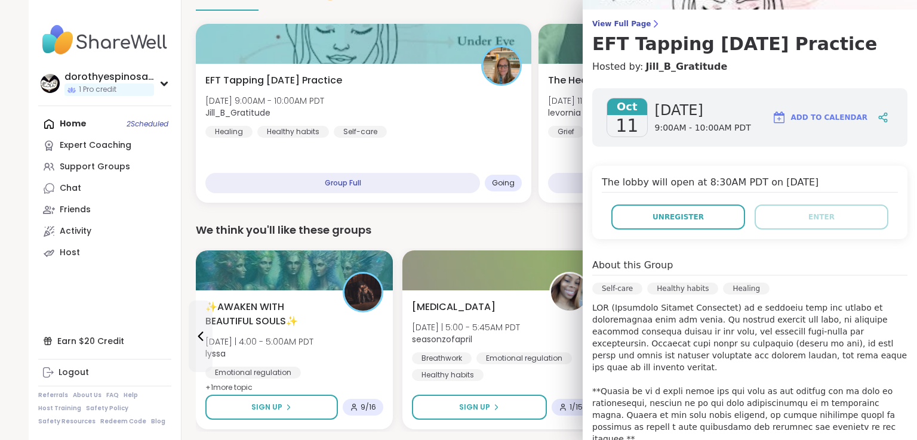
scroll to position [0, 0]
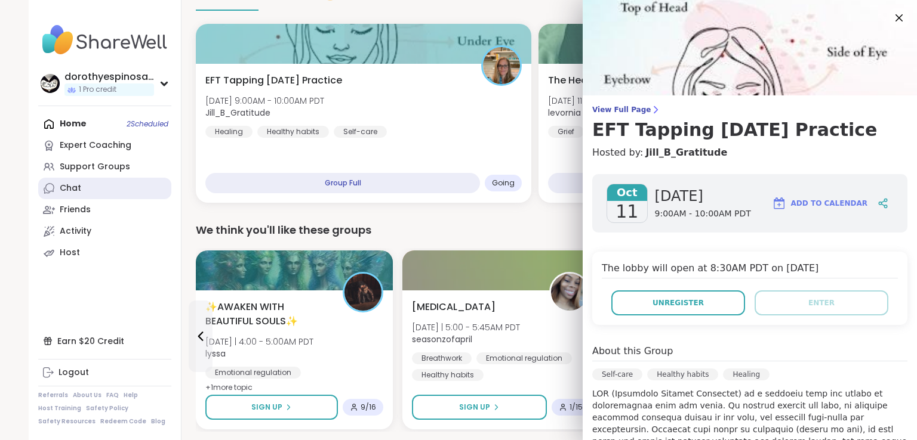
click at [94, 185] on link "Chat" at bounding box center [104, 188] width 133 height 21
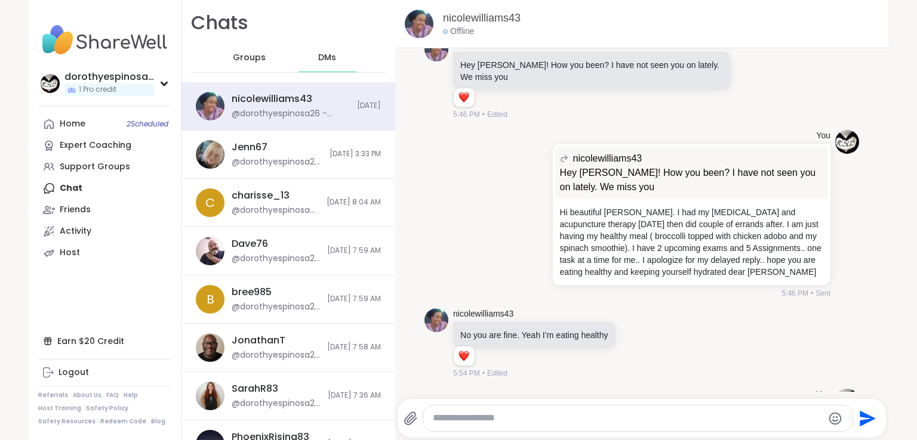
click at [483, 414] on textarea "Type your message" at bounding box center [628, 418] width 390 height 13
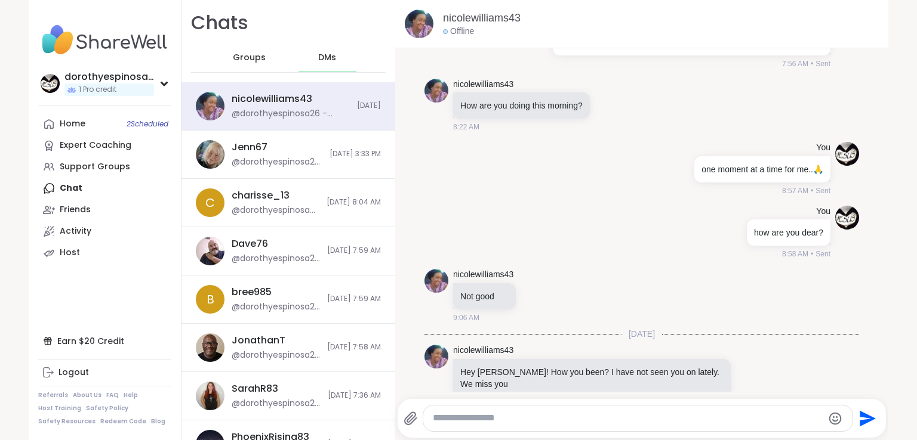
scroll to position [7542, 0]
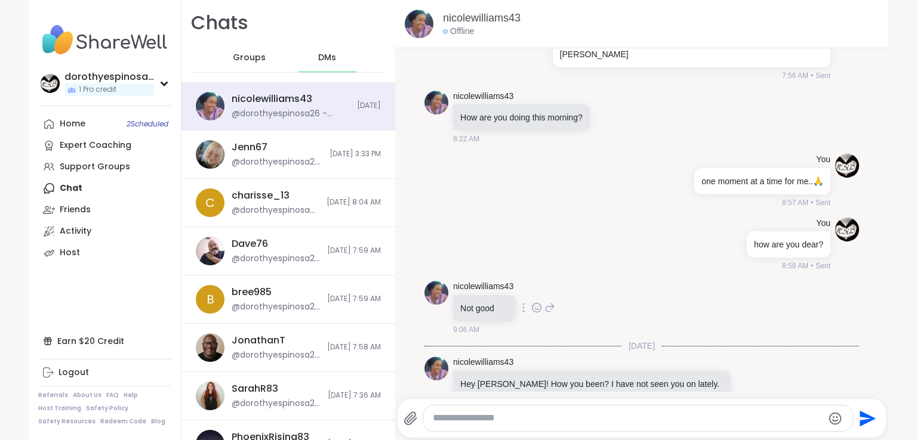
click at [533, 302] on icon at bounding box center [536, 308] width 11 height 12
click at [560, 283] on div "Select Reaction: Sad" at bounding box center [562, 288] width 11 height 11
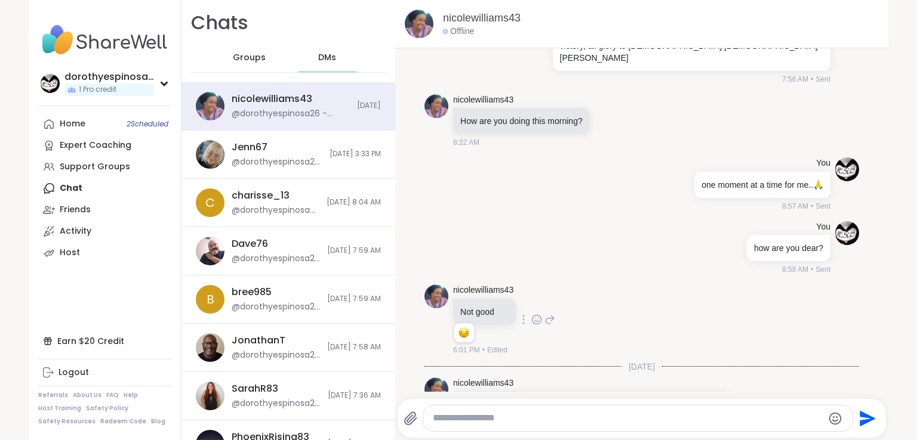
scroll to position [7526, 0]
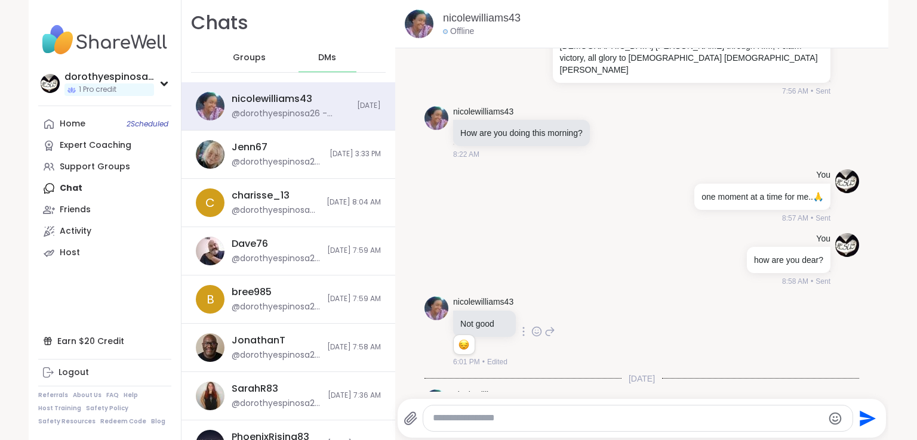
click at [544, 325] on icon at bounding box center [549, 332] width 11 height 14
click at [465, 387] on p "Not good" at bounding box center [641, 387] width 385 height 13
click at [446, 421] on textarea "Type your message" at bounding box center [628, 418] width 390 height 13
type textarea "*"
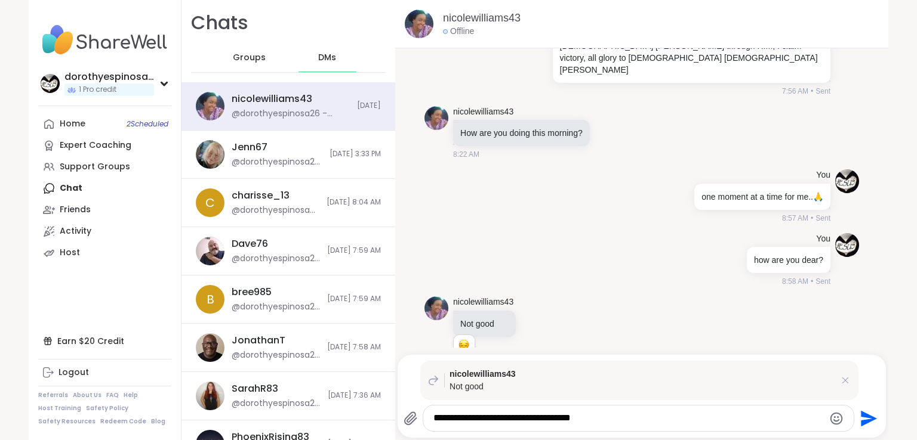
click at [489, 420] on textarea "**********" at bounding box center [628, 418] width 390 height 13
click at [616, 420] on textarea "**********" at bounding box center [628, 418] width 390 height 13
type textarea "**********"
click at [127, 124] on span "2 Scheduled" at bounding box center [148, 124] width 42 height 10
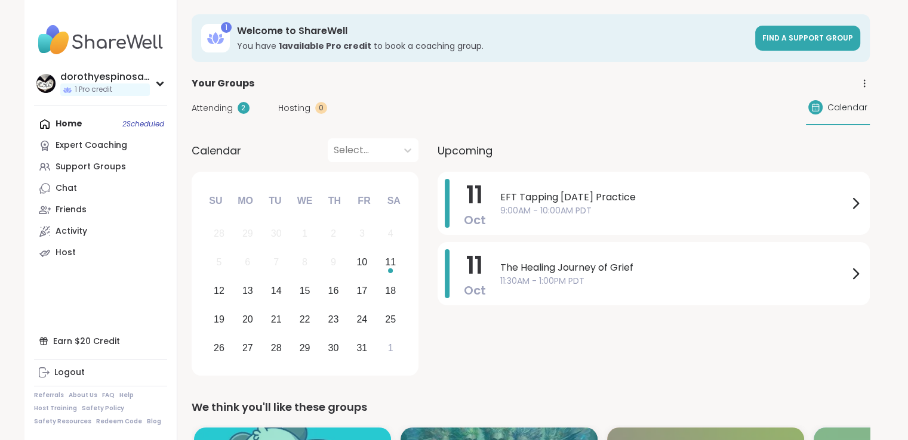
click at [208, 104] on span "Attending" at bounding box center [212, 108] width 41 height 13
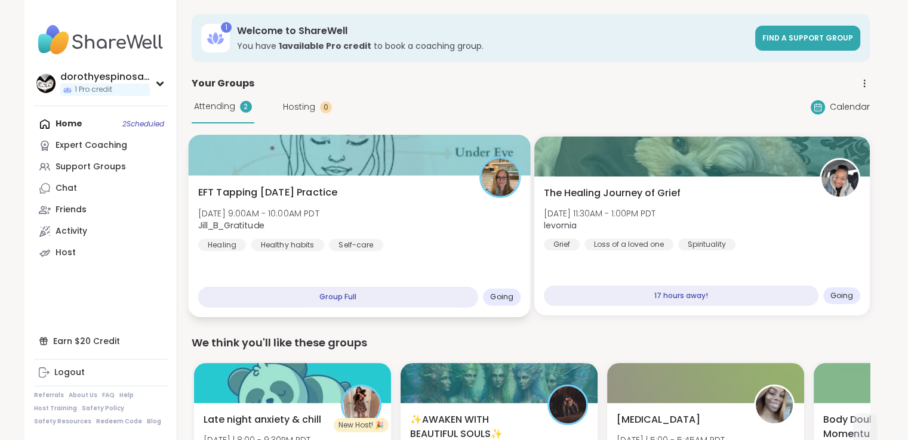
click at [400, 184] on div "EFT Tapping Saturday Practice Sat, Oct 11 | 9:00AM - 10:00AM PDT Jill_B_Gratitu…" at bounding box center [359, 246] width 342 height 142
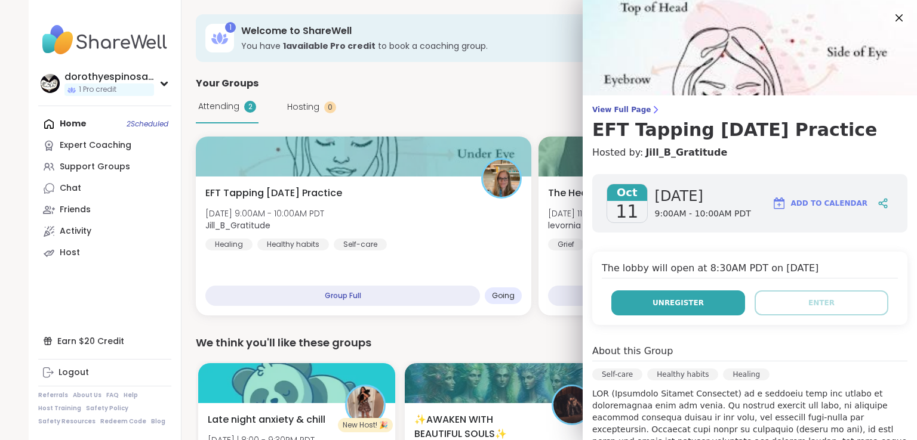
click at [696, 303] on button "Unregister" at bounding box center [678, 303] width 134 height 25
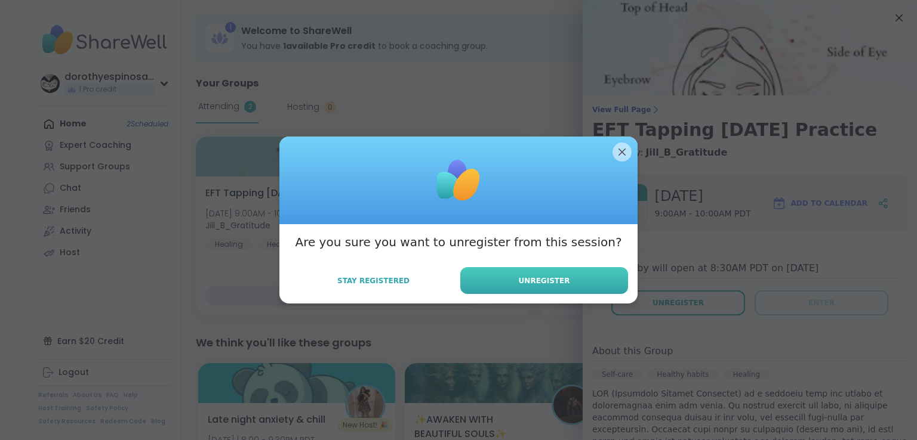
click at [563, 282] on button "Unregister" at bounding box center [544, 280] width 168 height 27
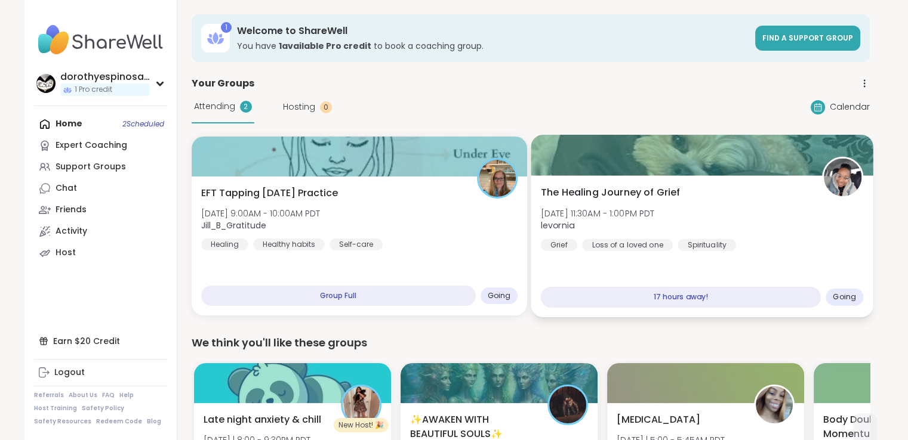
click at [614, 150] on div at bounding box center [702, 155] width 342 height 41
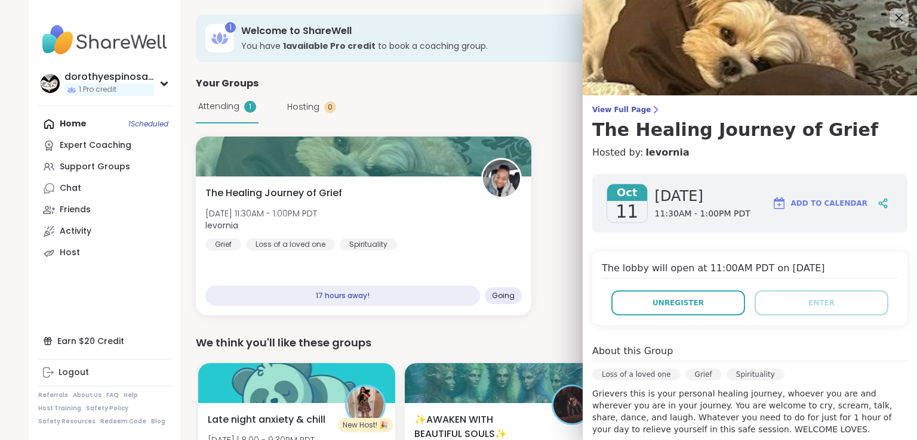
click at [518, 106] on div "Attending 1 Hosting 0 Calendar" at bounding box center [535, 107] width 678 height 33
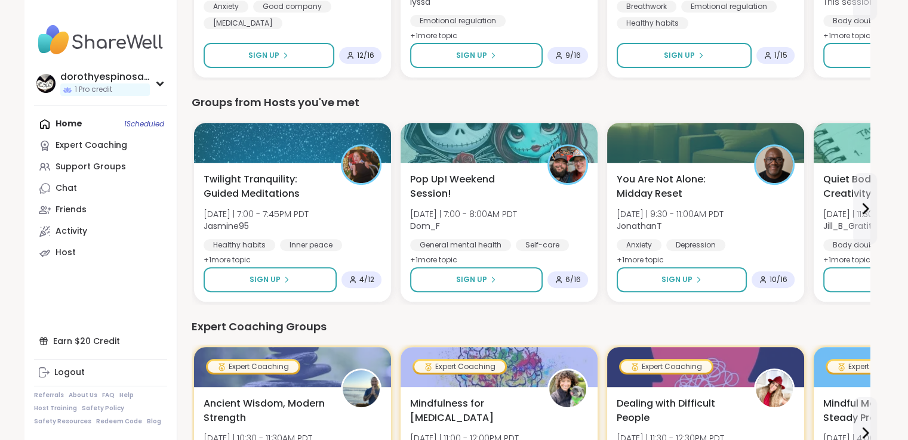
scroll to position [489, 0]
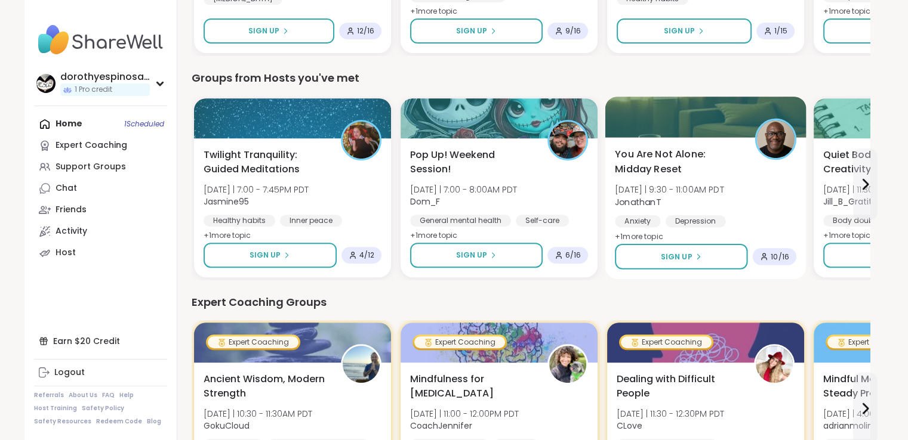
click at [741, 165] on div "You Are Not Alone: Midday Reset Sat 10/11 | 9:30 - 11:00AM PDT JonathanT Anxiet…" at bounding box center [705, 195] width 181 height 97
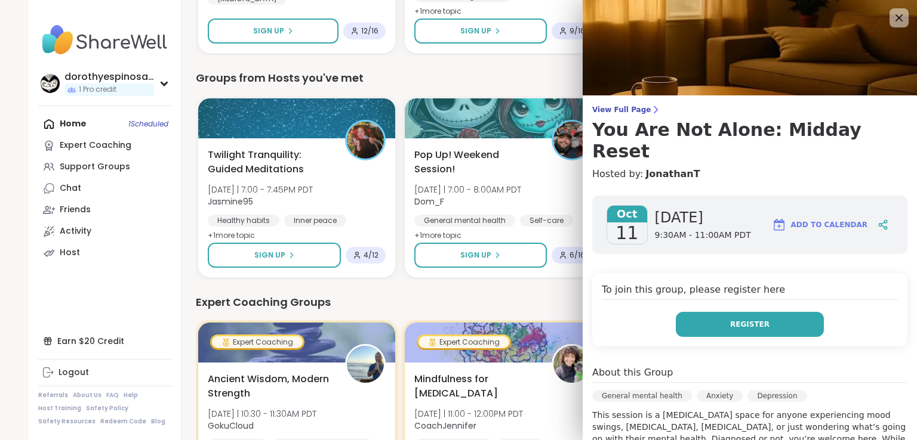
click at [761, 312] on button "Register" at bounding box center [750, 324] width 148 height 25
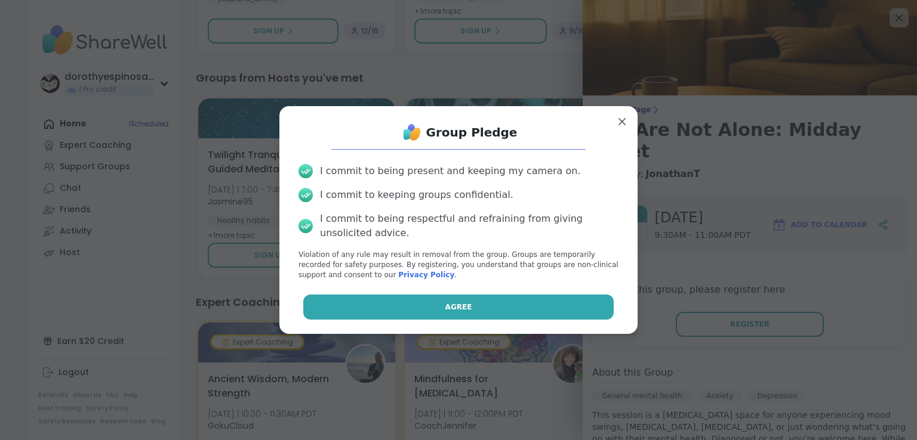
click at [528, 303] on button "Agree" at bounding box center [458, 307] width 311 height 25
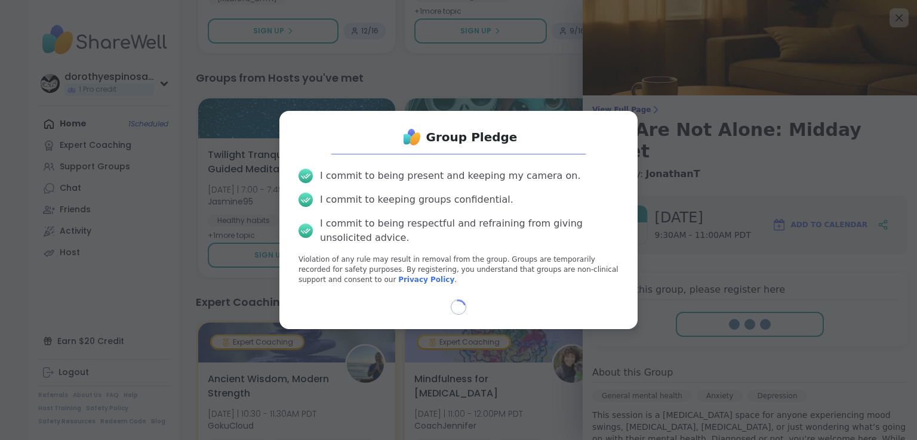
select select "**"
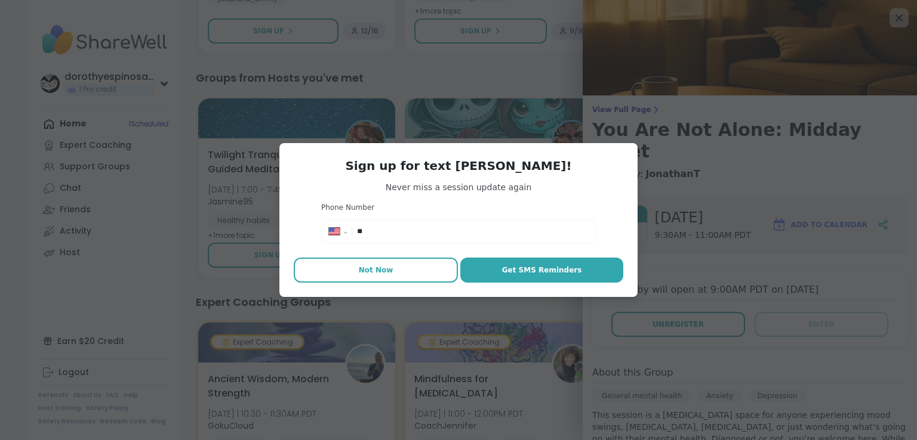
click at [385, 266] on span "Not Now" at bounding box center [376, 270] width 35 height 11
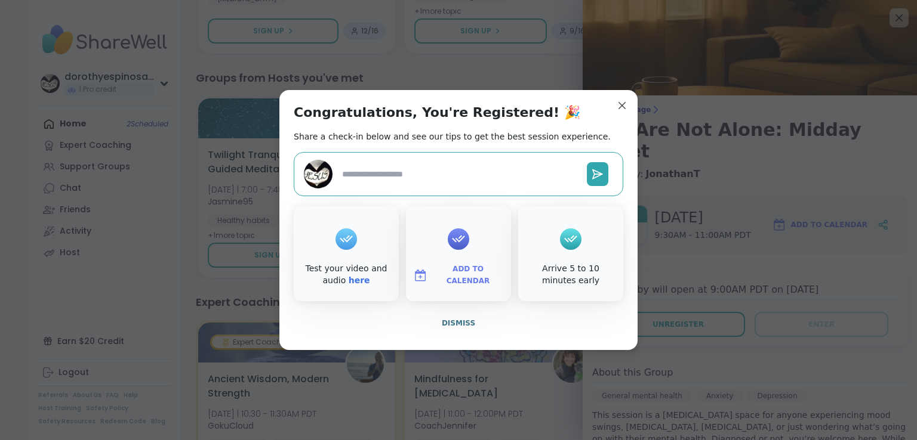
type textarea "*"
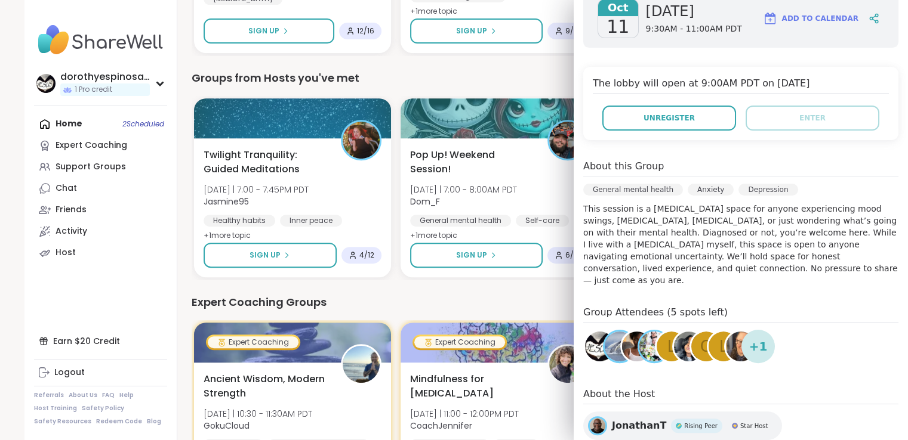
scroll to position [208, 0]
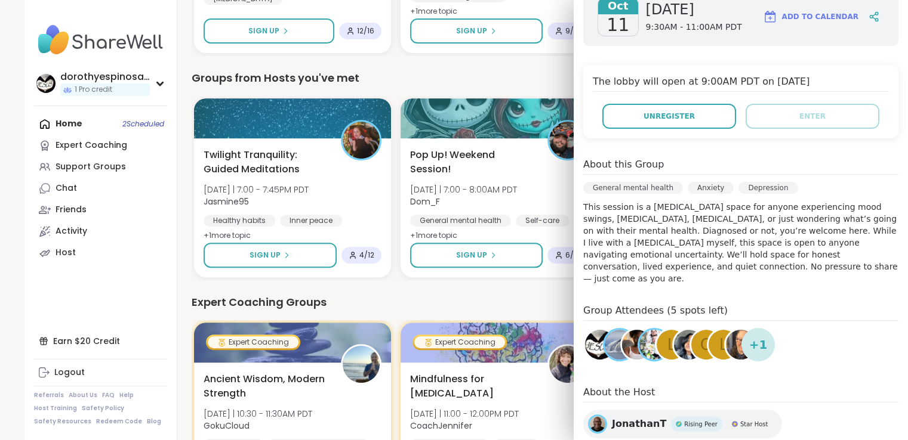
click at [633, 330] on img at bounding box center [637, 345] width 30 height 30
click at [738, 330] on img at bounding box center [741, 345] width 30 height 30
click at [611, 330] on img at bounding box center [620, 345] width 30 height 30
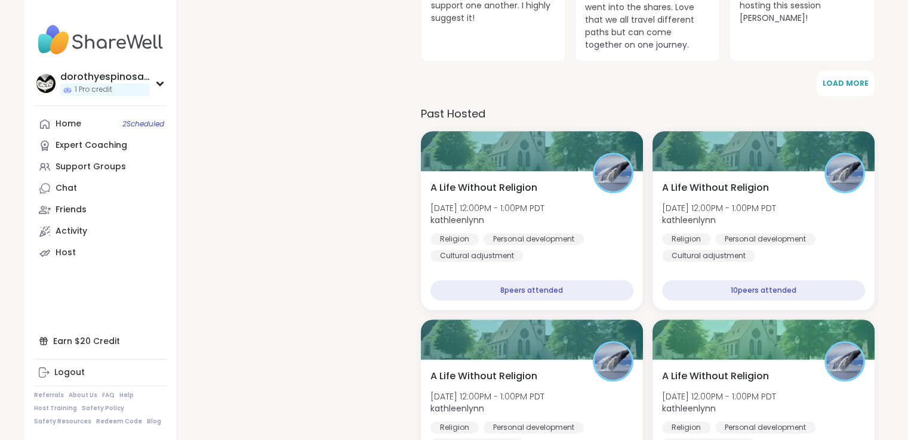
scroll to position [528, 0]
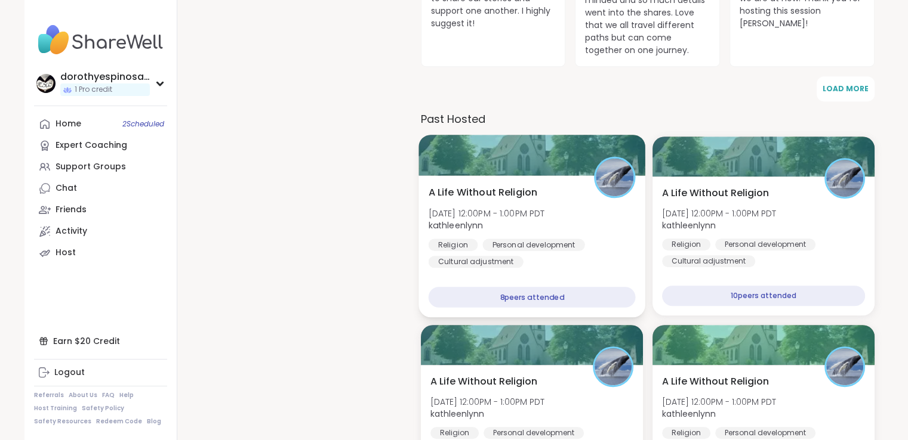
click at [621, 159] on img at bounding box center [615, 178] width 38 height 38
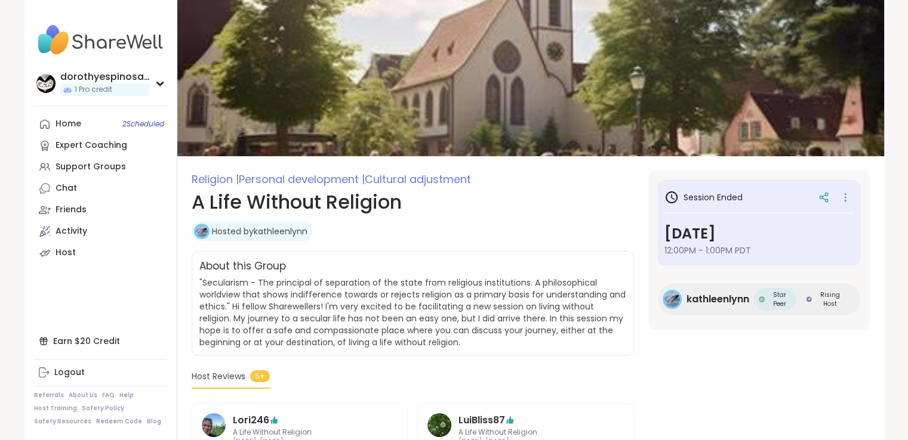
click at [286, 230] on link "Hosted by [PERSON_NAME]" at bounding box center [259, 232] width 95 height 12
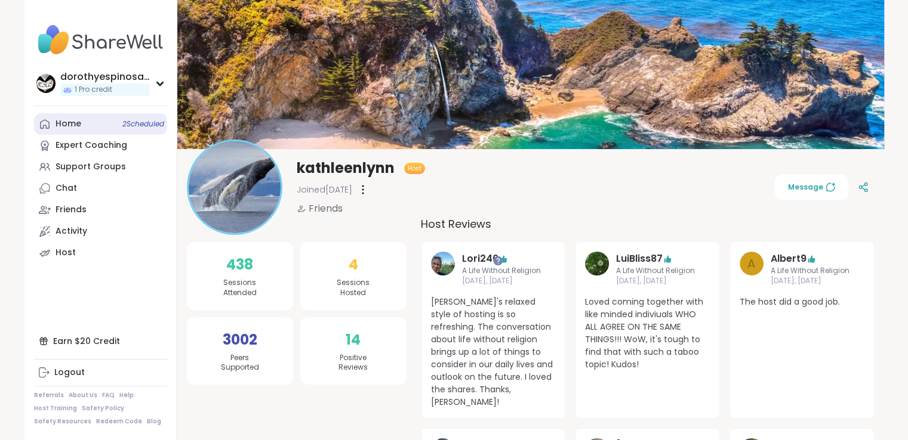
click at [94, 122] on link "Home 2 Scheduled" at bounding box center [100, 123] width 133 height 21
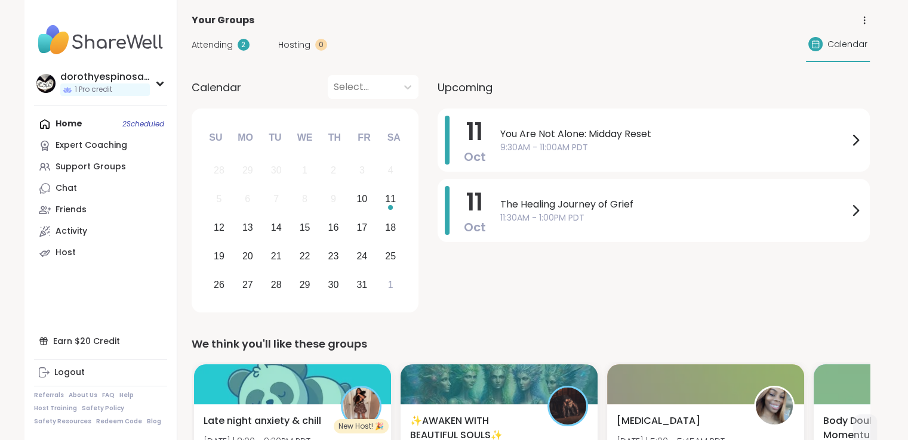
scroll to position [58, 0]
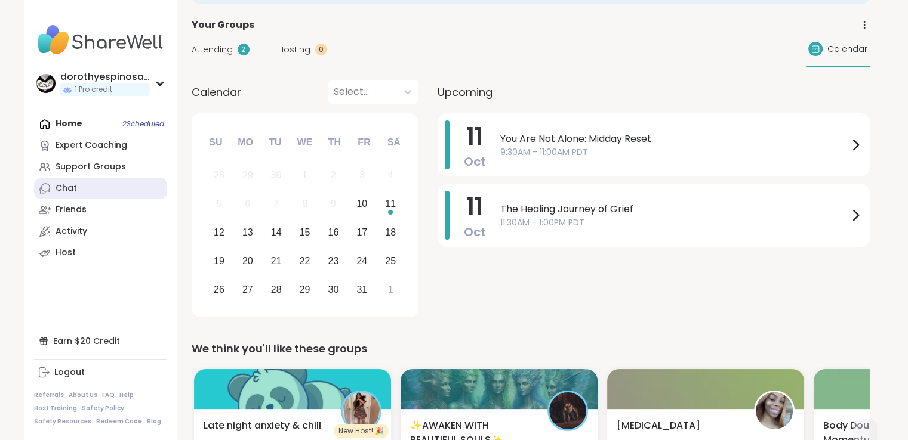
click at [97, 192] on link "Chat" at bounding box center [100, 188] width 133 height 21
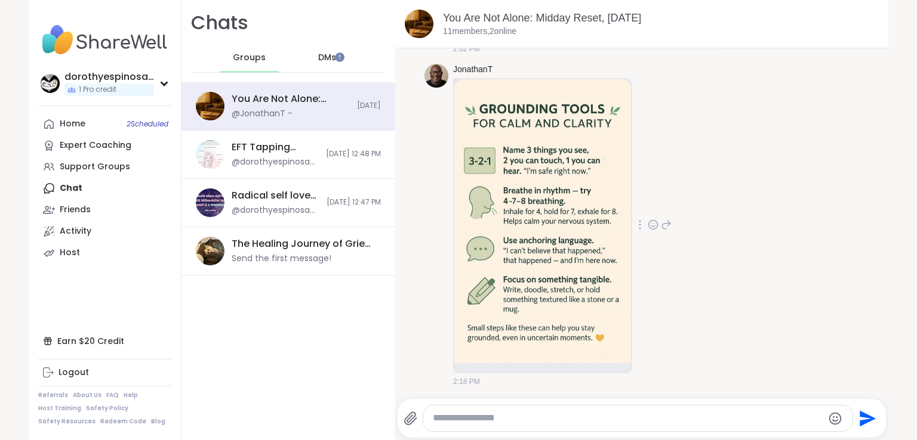
click at [647, 224] on icon at bounding box center [652, 225] width 11 height 12
click at [647, 199] on button "Select Reaction: Heart" at bounding box center [653, 206] width 24 height 24
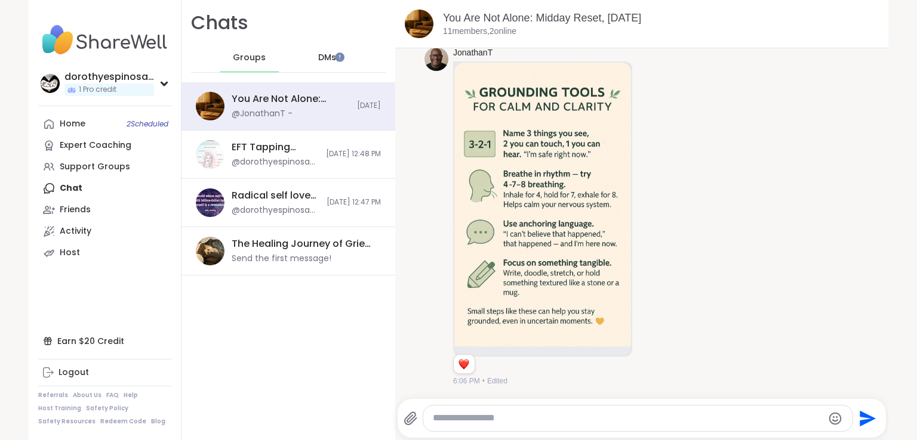
click at [454, 418] on textarea "Type your message" at bounding box center [628, 418] width 390 height 13
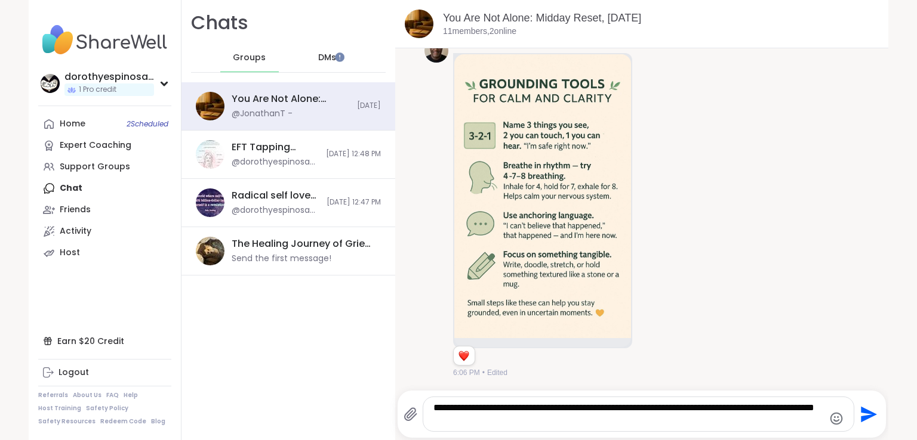
type textarea "**********"
click at [861, 414] on icon "Send" at bounding box center [867, 414] width 19 height 19
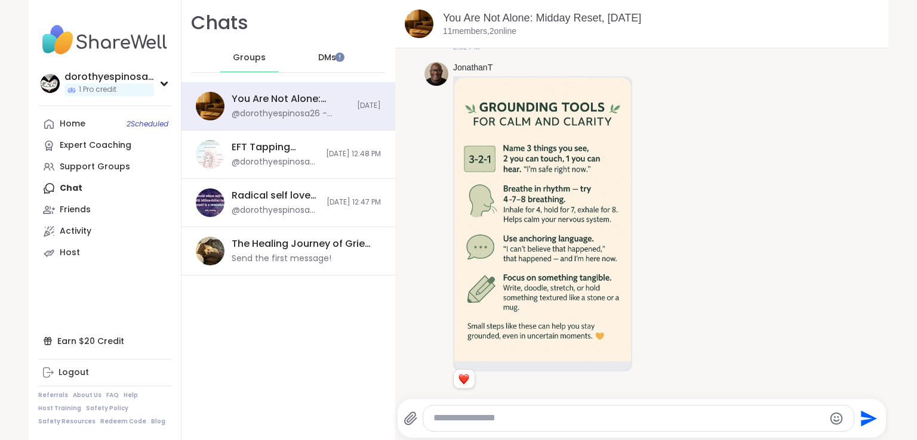
scroll to position [687, 0]
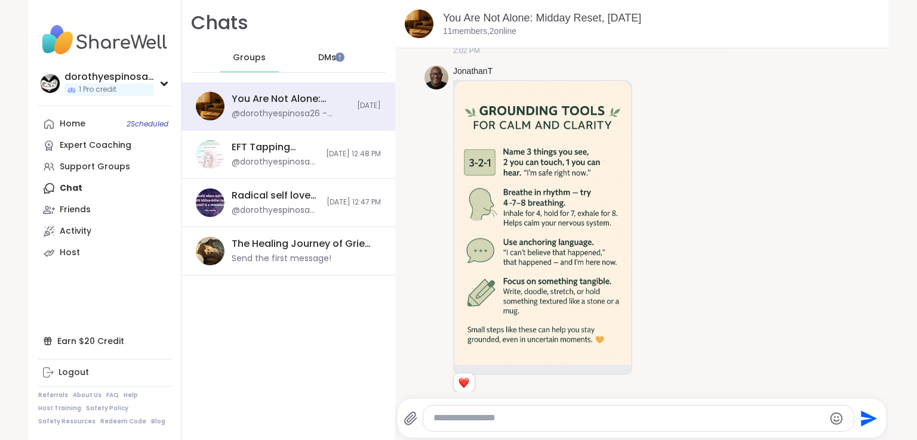
drag, startPoint x: 864, startPoint y: 307, endPoint x: 862, endPoint y: 289, distance: 18.6
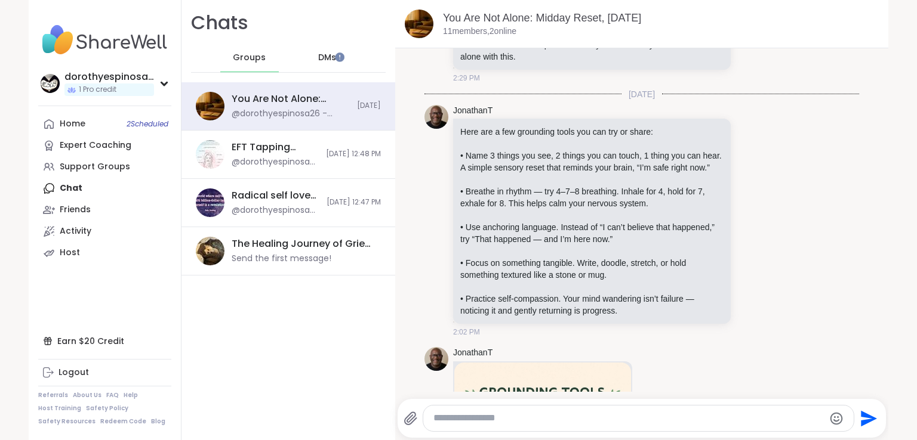
scroll to position [407, 0]
click at [746, 223] on icon at bounding box center [751, 220] width 11 height 12
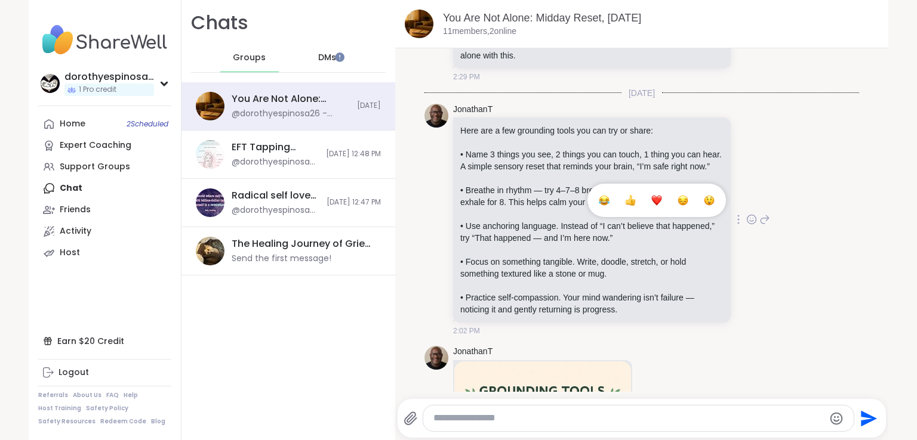
click at [651, 199] on span "Select Reaction: Heart" at bounding box center [656, 201] width 11 height 12
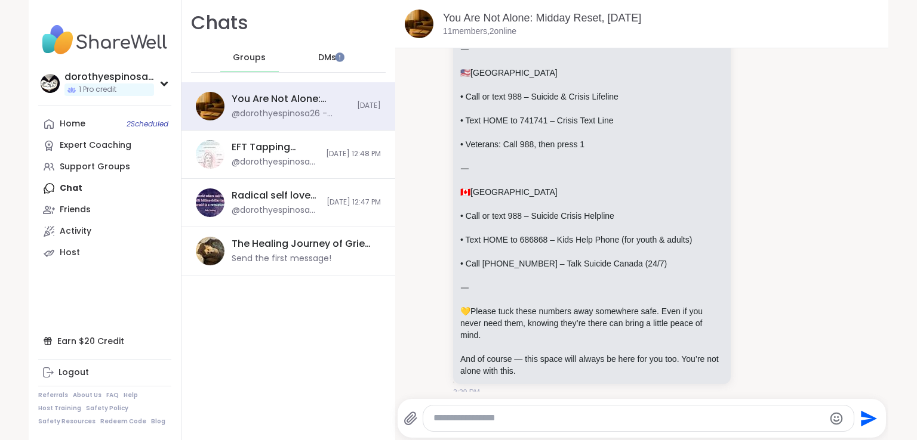
scroll to position [90, 0]
click at [746, 184] on icon at bounding box center [751, 187] width 11 height 12
click at [651, 165] on div "Select Reaction: Heart" at bounding box center [656, 167] width 11 height 11
